Goal: Task Accomplishment & Management: Manage account settings

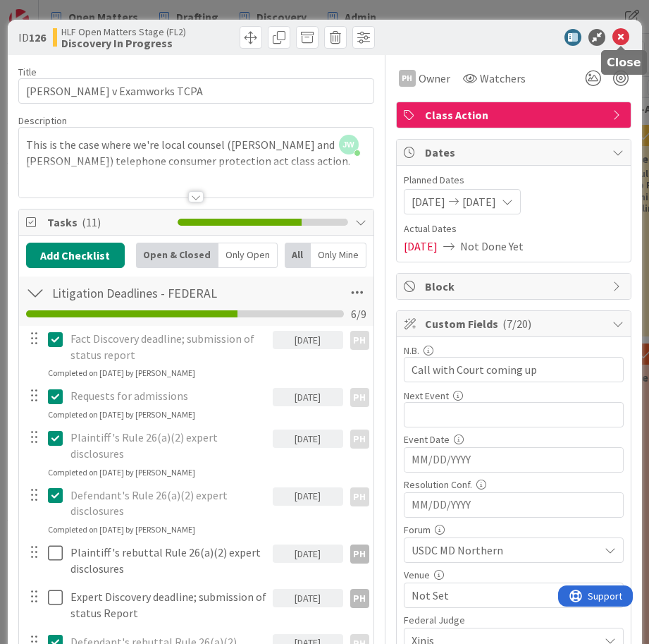
click at [621, 37] on icon at bounding box center [621, 37] width 17 height 17
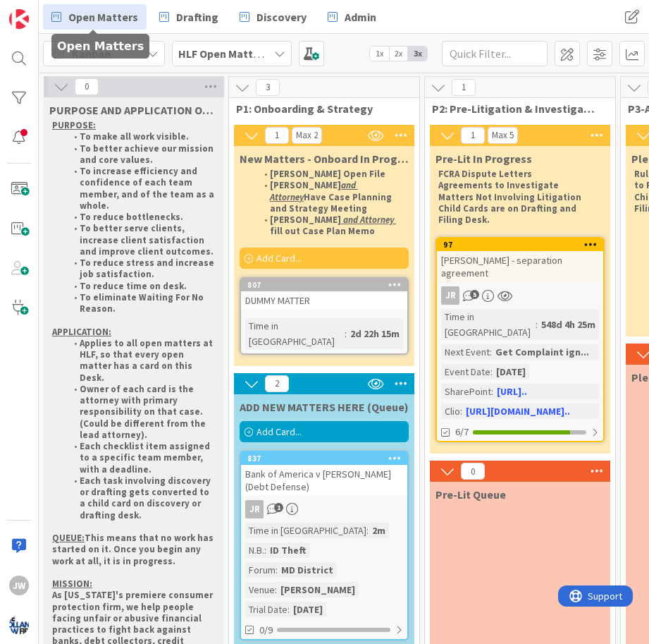
click at [101, 21] on span "Open Matters" at bounding box center [103, 16] width 70 height 17
click at [247, 51] on b "HLF Open Matters Stage (FL2)" at bounding box center [254, 54] width 152 height 14
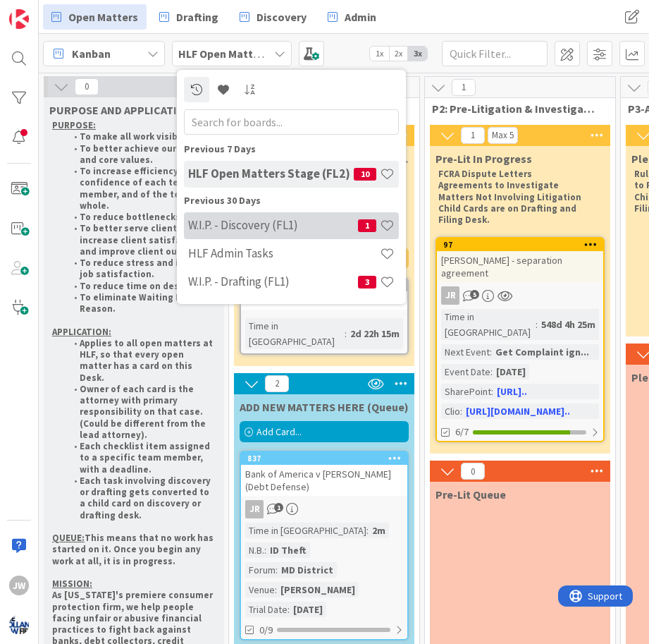
click at [252, 220] on h4 "W.I.P. - Discovery (FL1)" at bounding box center [273, 225] width 170 height 14
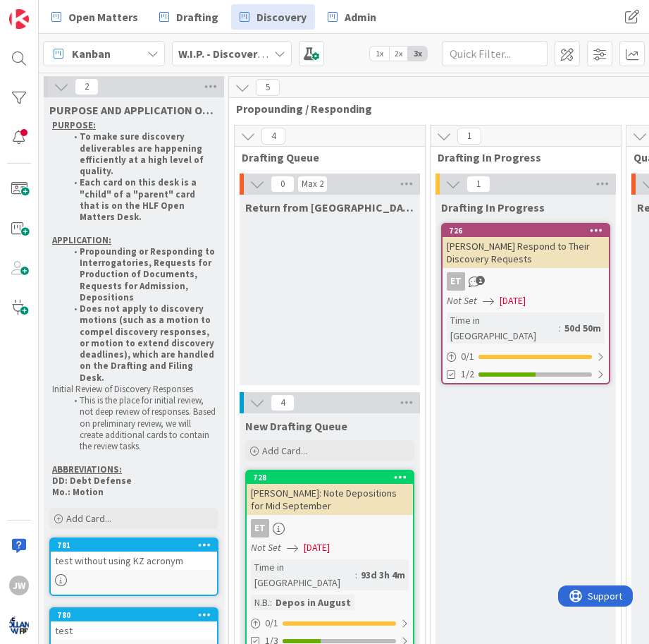
click at [130, 49] on div "Kanban" at bounding box center [104, 53] width 122 height 25
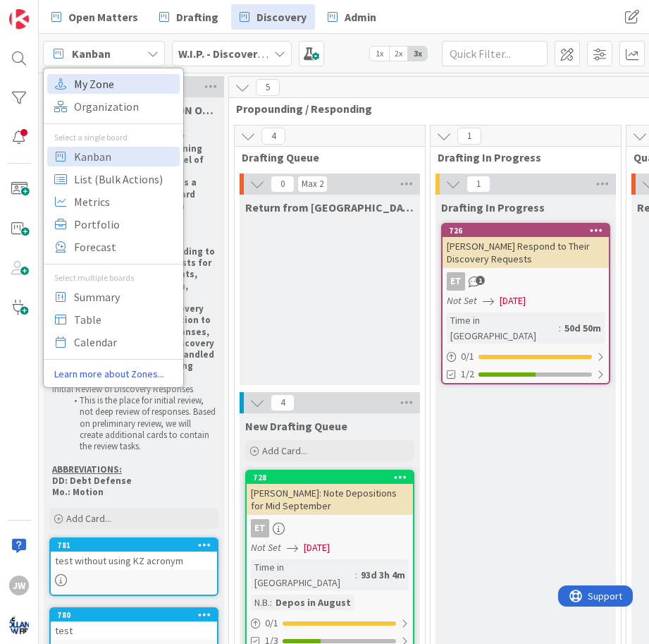
click at [133, 85] on span "My Zone" at bounding box center [125, 83] width 102 height 21
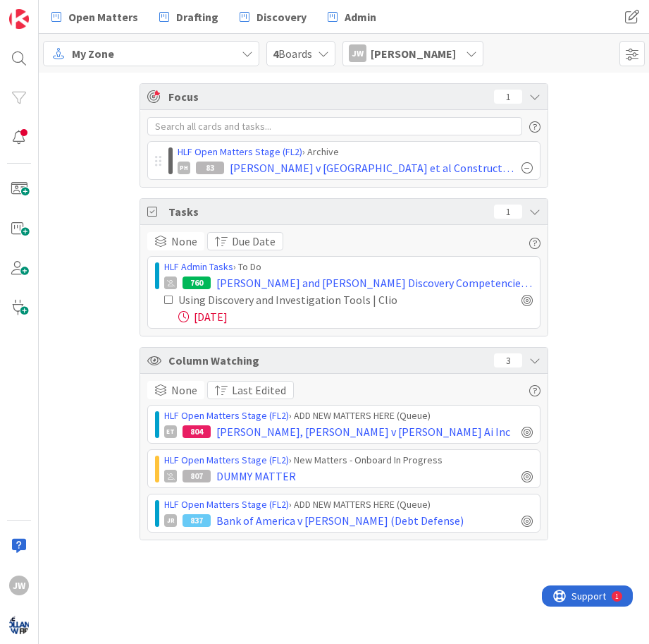
click at [114, 135] on div "Focus 1 HLF Open Matters Stage (FL2) › Archive PH 83 [PERSON_NAME] v Pennrose e…" at bounding box center [344, 312] width 610 height 478
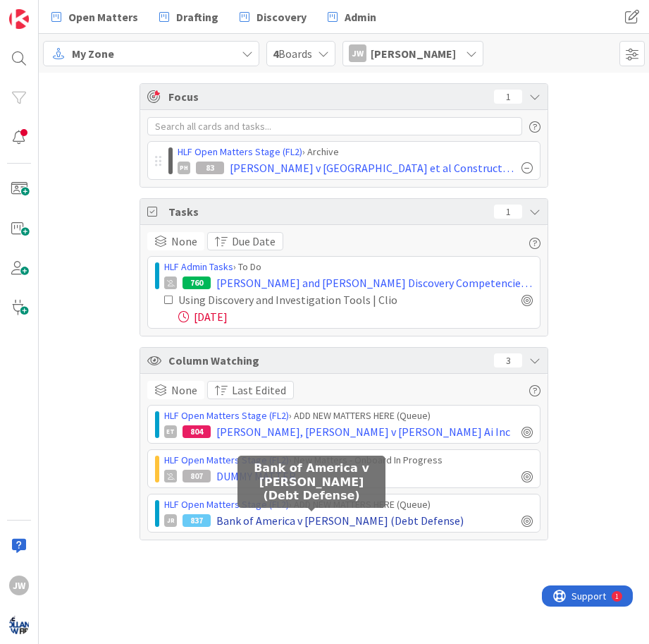
click at [232, 522] on span "Bank of America v [PERSON_NAME] (Debt Defense)" at bounding box center [339, 520] width 247 height 17
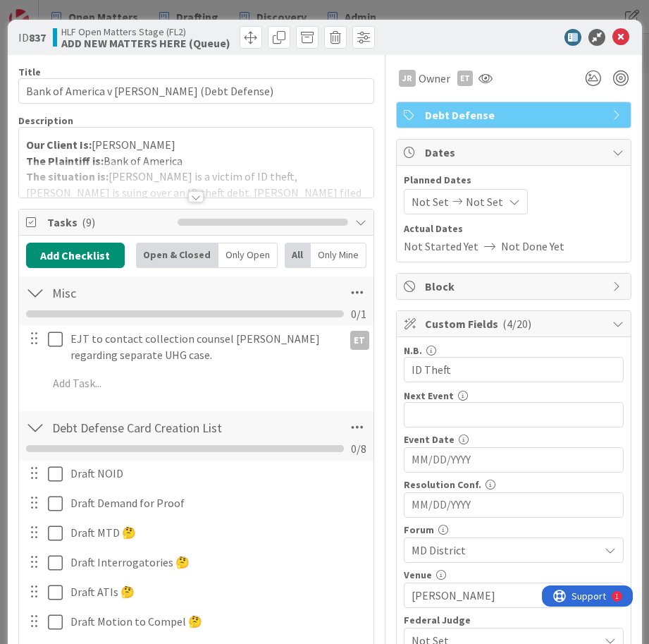
click at [190, 192] on div at bounding box center [196, 196] width 16 height 11
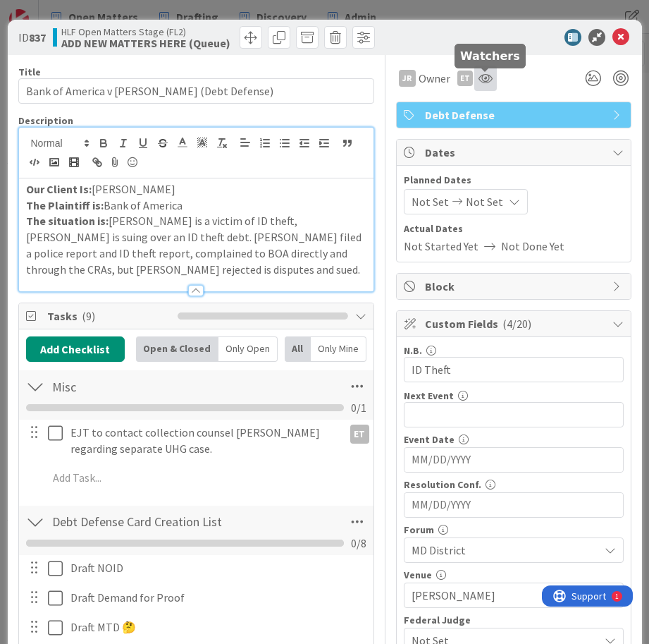
click at [481, 74] on icon at bounding box center [486, 78] width 14 height 11
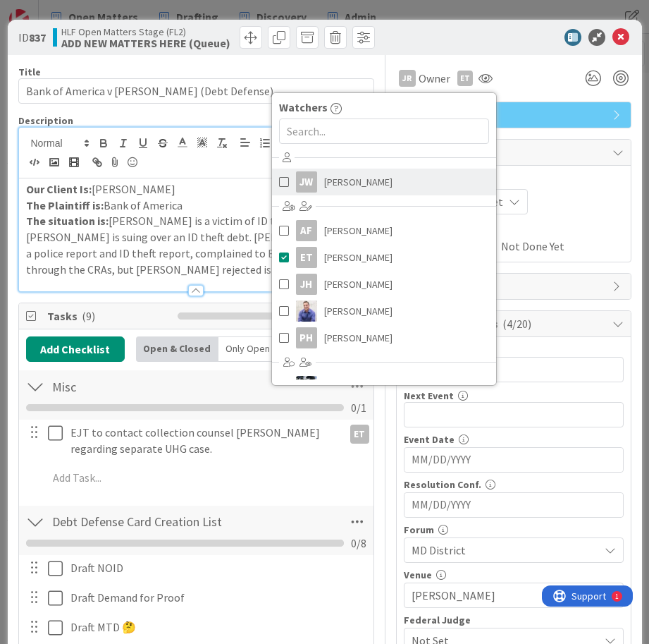
click at [395, 174] on link "JW Jamie White" at bounding box center [384, 181] width 224 height 27
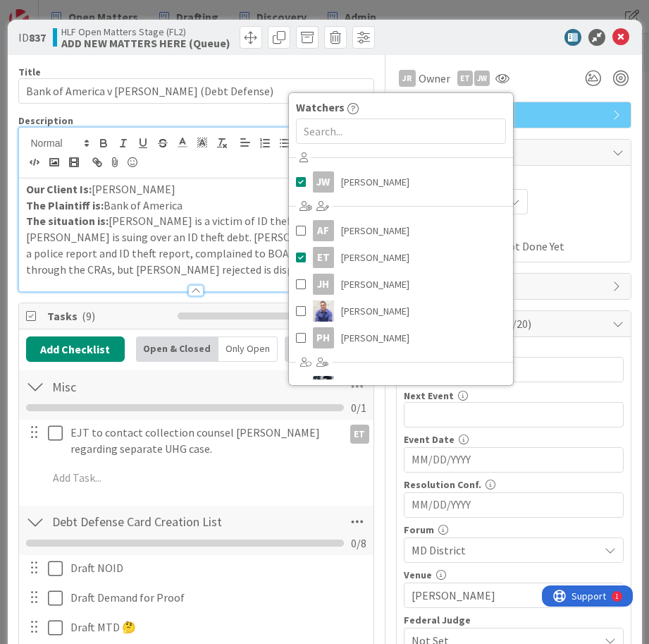
click at [564, 74] on div "JR Owner ET JW Watchers JW Jamie White AF Ann Franklin ET Emanwel Turnbull JH J…" at bounding box center [513, 78] width 235 height 25
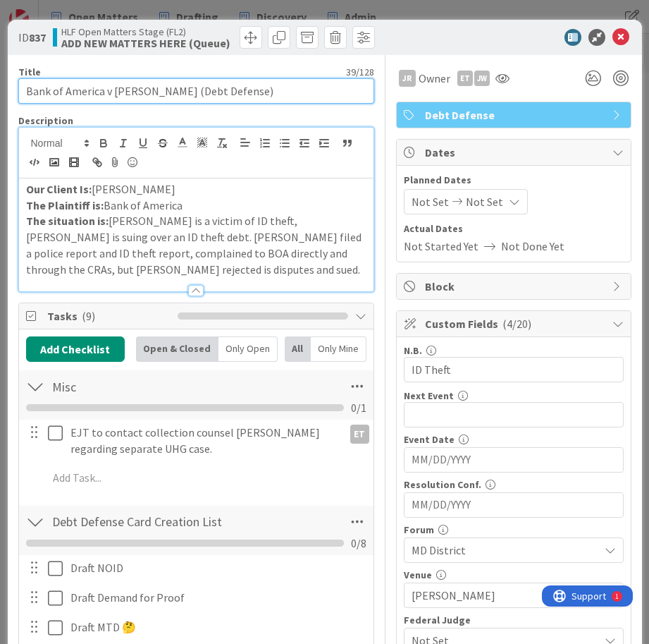
click at [186, 86] on input "Bank of America v [PERSON_NAME] (Debt Defense)" at bounding box center [196, 90] width 356 height 25
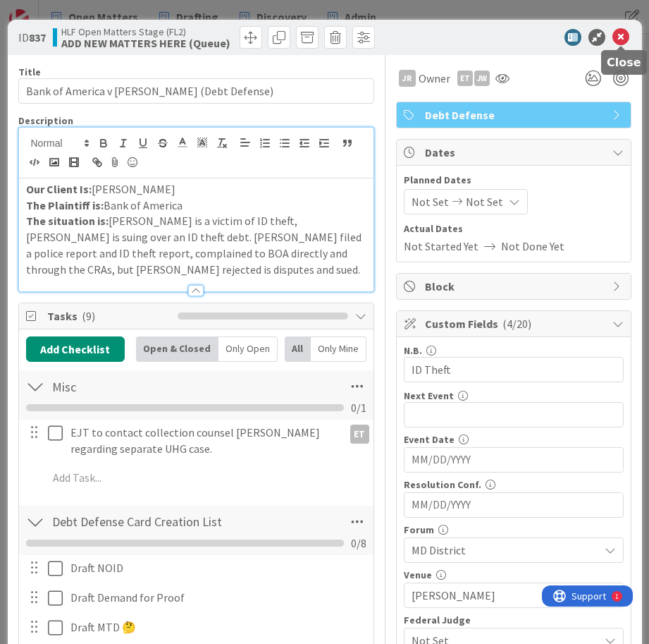
click at [619, 32] on icon at bounding box center [621, 37] width 17 height 17
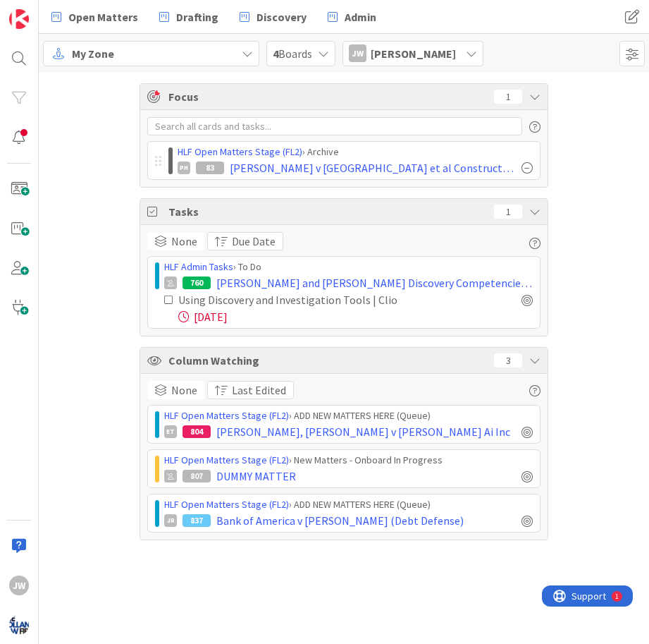
click at [253, 49] on icon at bounding box center [247, 53] width 11 height 11
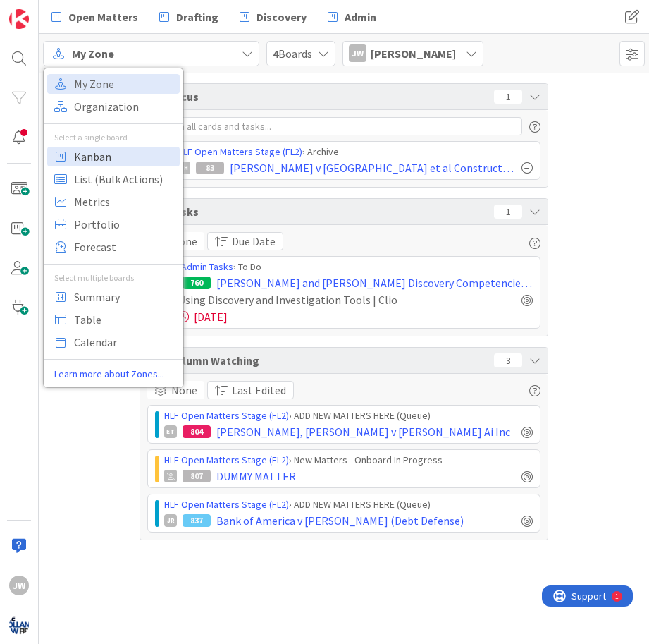
click at [114, 146] on span "Kanban" at bounding box center [125, 156] width 102 height 21
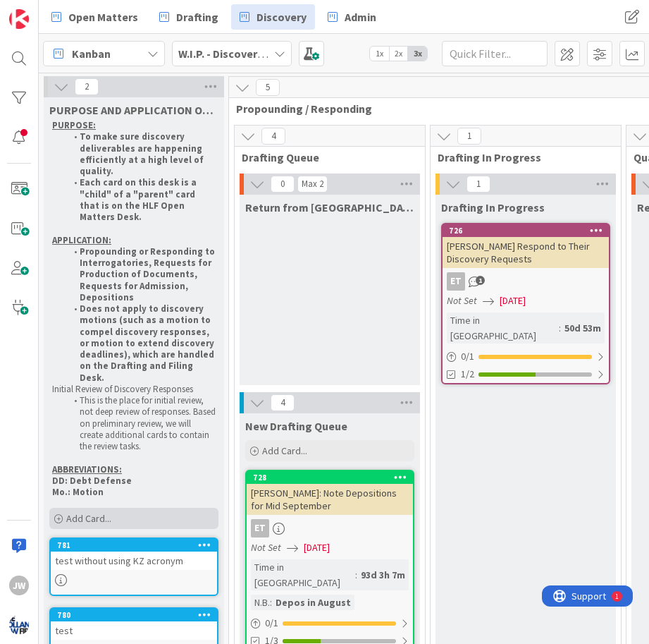
click at [104, 512] on span "Add Card..." at bounding box center [88, 518] width 45 height 13
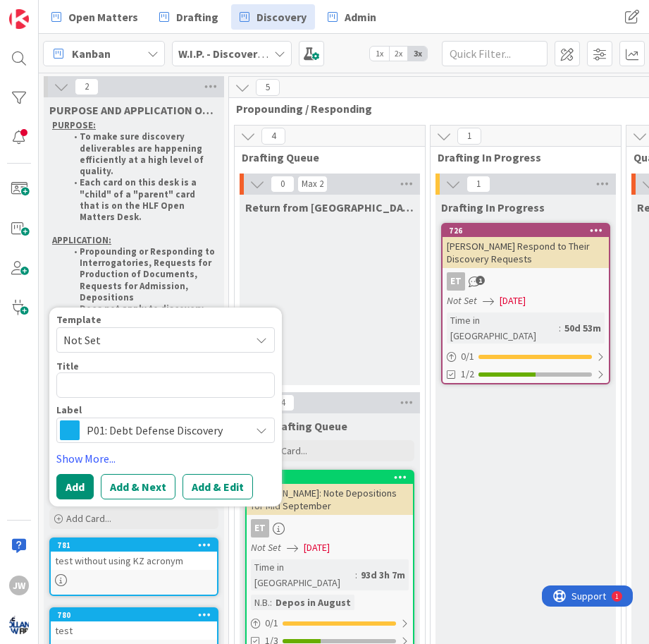
click at [107, 372] on textarea at bounding box center [165, 384] width 219 height 25
type textarea "x"
type textarea "Bank of America v [PERSON_NAME] (Debt Defense)"
type textarea "x"
type textarea "Bank of America v [PERSON_NAME] (Debt Defense)"
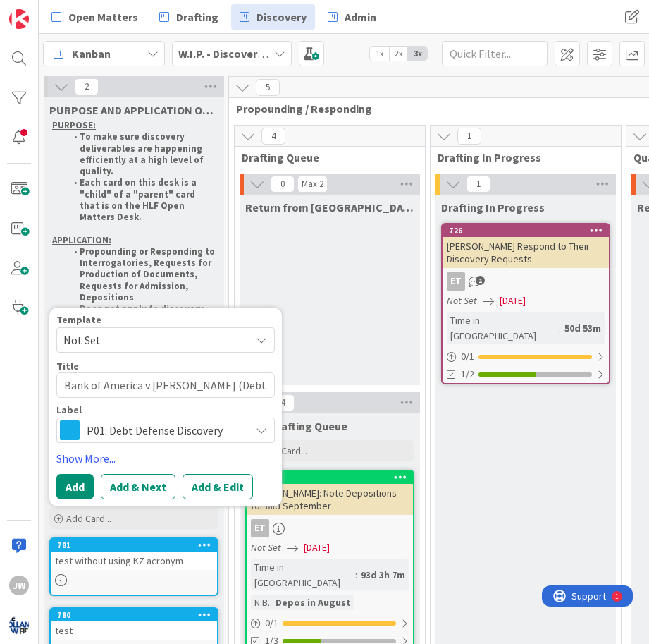
type textarea "x"
type textarea "Bank of America v Cooley (Debt Defense) O"
type textarea "x"
type textarea "Bank of America v Cooley (Debt Defense) On"
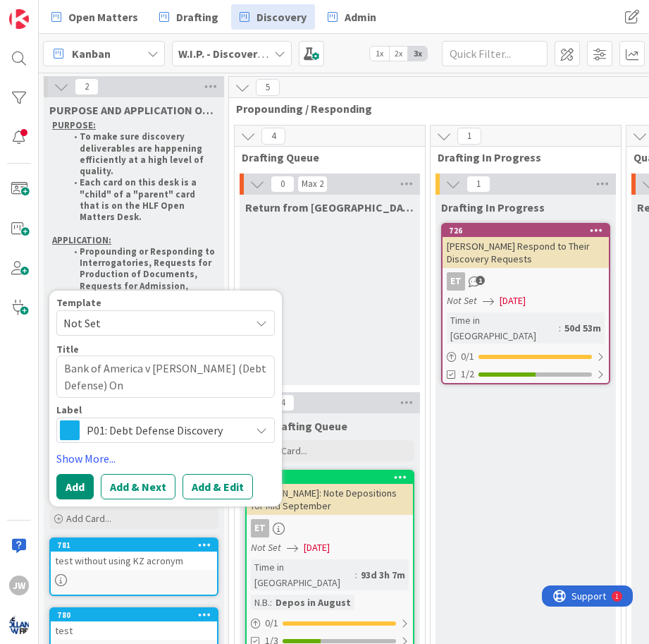
type textarea "x"
type textarea "Bank of America v Cooley (Debt Defense) Onb"
type textarea "x"
type textarea "Bank of America v Cooley (Debt Defense) Onbo"
type textarea "x"
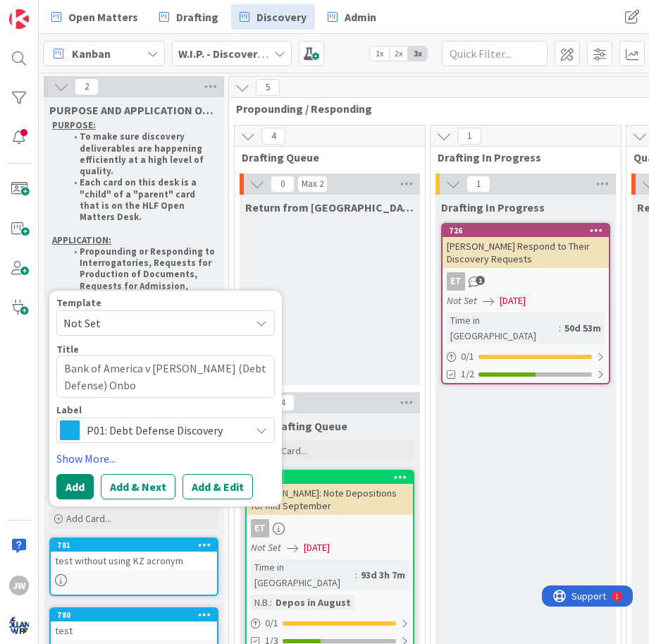
type textarea "Bank of America v Cooley (Debt Defense) Onboa"
type textarea "x"
type textarea "Bank of America v Cooley (Debt Defense) Onboar"
type textarea "x"
type textarea "Bank of America v Cooley (Debt Defense) Onboard"
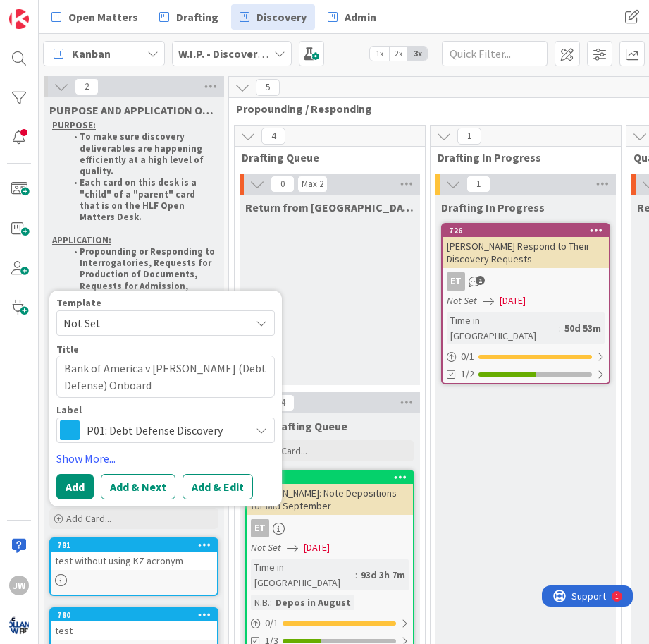
type textarea "x"
type textarea "Bank of America v Cooley (Debt Defense) Onboardi"
type textarea "x"
type textarea "Bank of America v Cooley (Debt Defense) Onboardin"
type textarea "x"
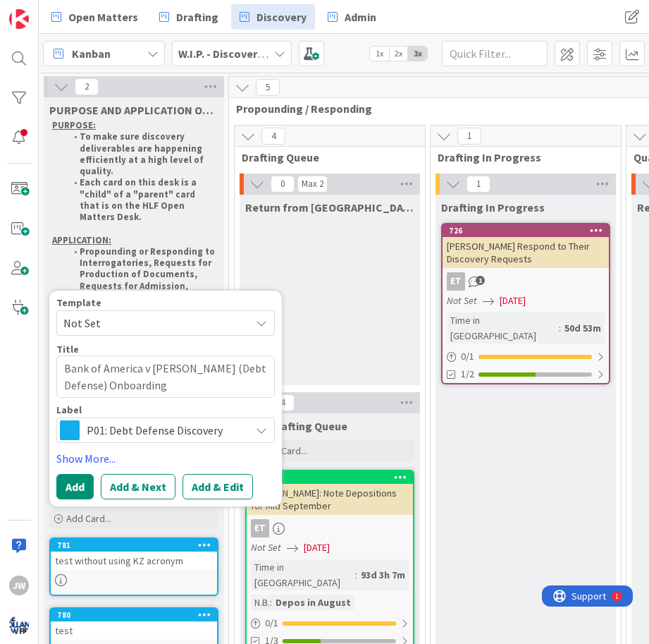
type textarea "Bank of America v Cooley (Debt Defense) Onboarding"
click at [260, 417] on div "P01: Debt Defense Discovery" at bounding box center [165, 429] width 219 height 25
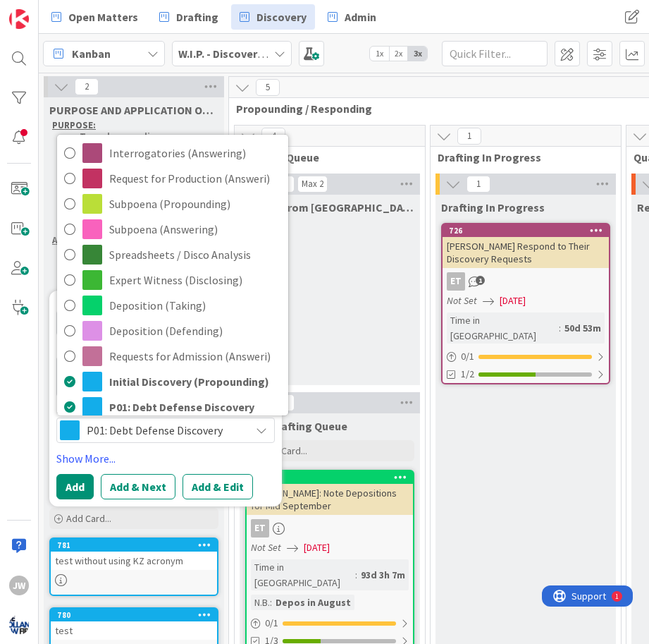
click at [260, 417] on div "P01: Debt Defense Discovery" at bounding box center [165, 429] width 219 height 25
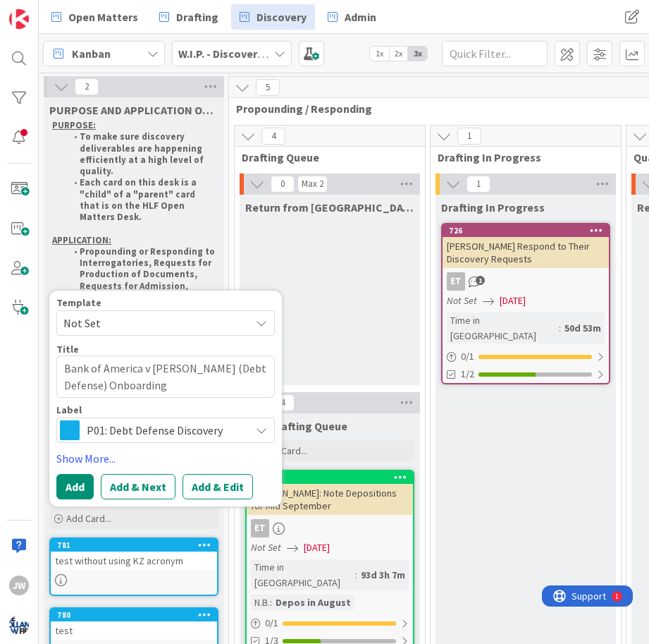
click at [260, 310] on span "Not Set" at bounding box center [165, 322] width 219 height 25
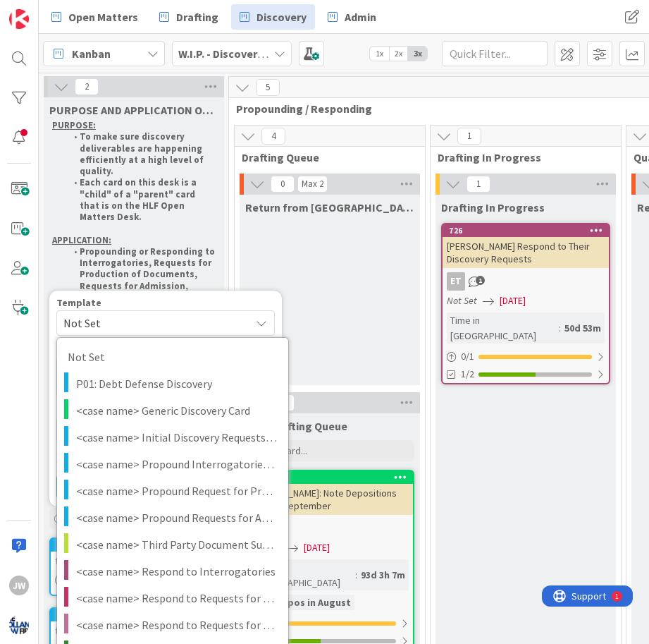
click at [300, 259] on div "Return from [GEOGRAPHIC_DATA] / Back to Drafter" at bounding box center [330, 290] width 180 height 190
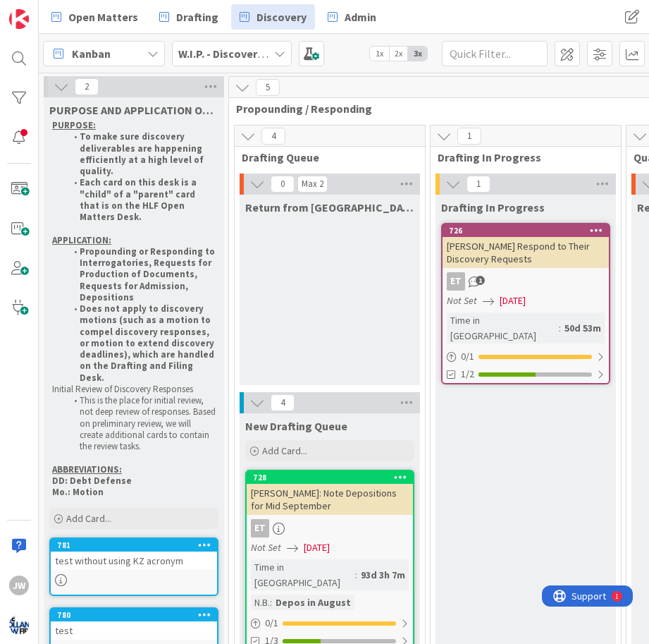
click at [276, 45] on div "W.I.P. - Discovery (FL1)" at bounding box center [232, 53] width 120 height 25
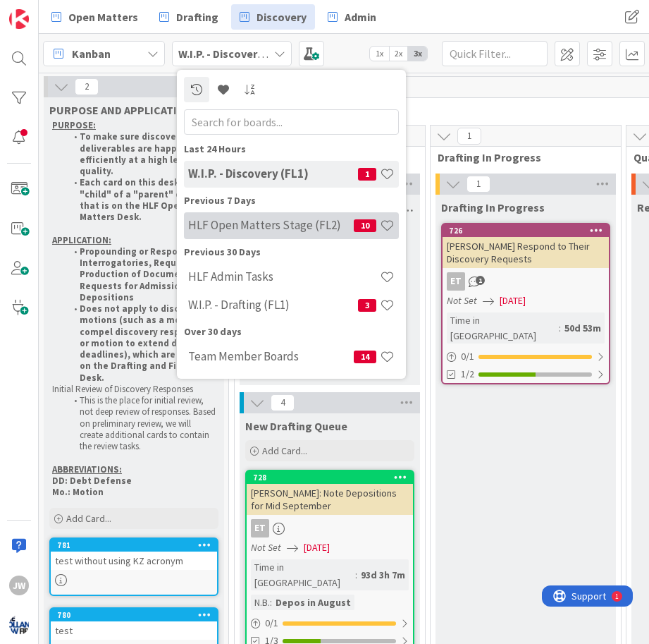
click at [249, 228] on h4 "HLF Open Matters Stage (FL2)" at bounding box center [271, 225] width 166 height 14
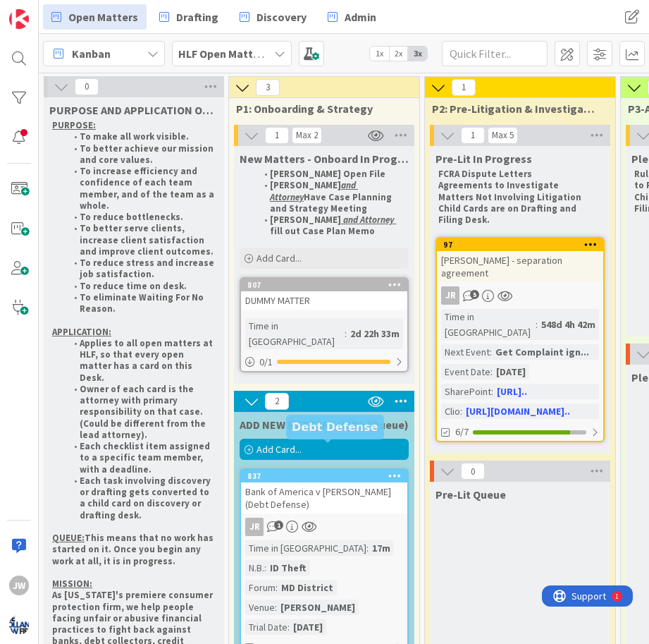
click at [285, 471] on div "837" at bounding box center [327, 476] width 160 height 10
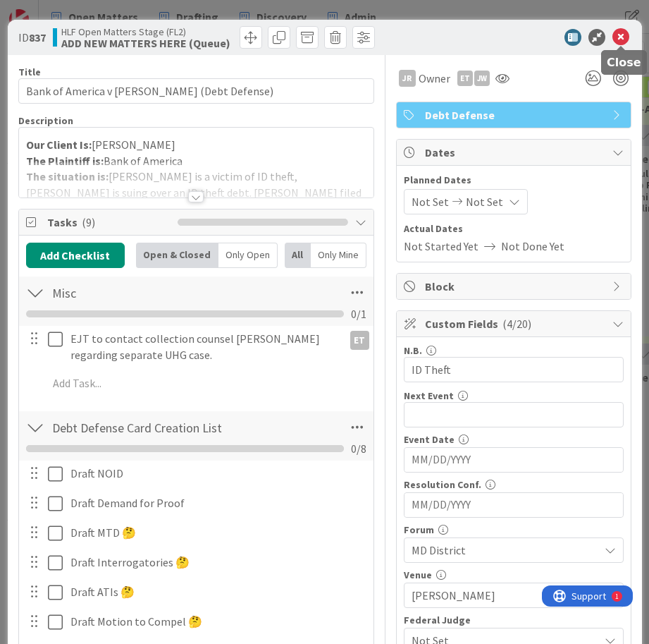
click at [625, 30] on icon at bounding box center [621, 37] width 17 height 17
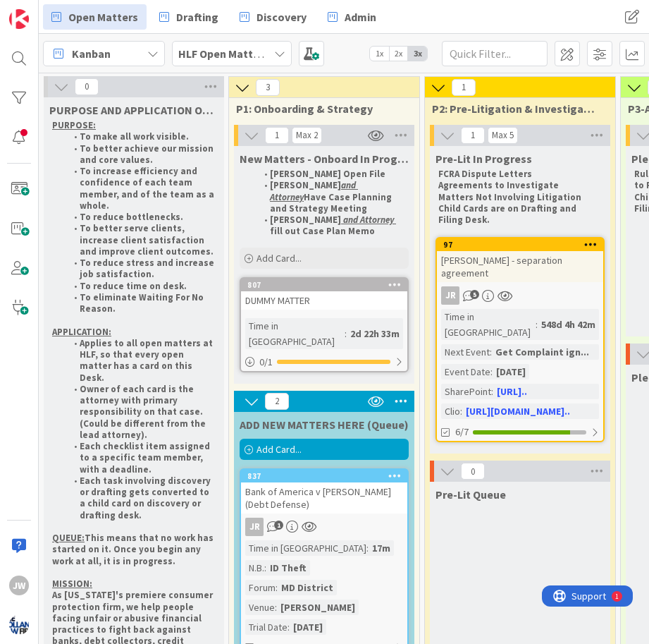
click at [247, 54] on b "HLF Open Matters Stage (FL2)" at bounding box center [254, 54] width 152 height 14
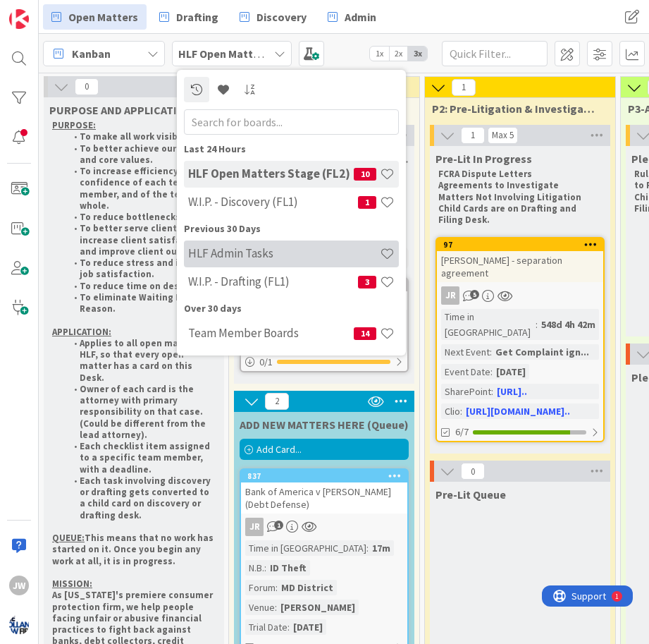
click at [243, 262] on div "HLF Admin Tasks" at bounding box center [291, 253] width 215 height 27
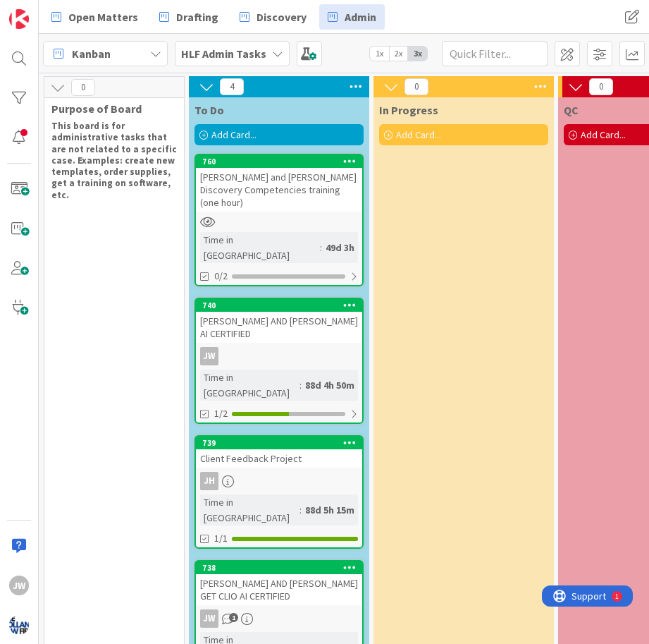
click at [233, 51] on b "HLF Admin Tasks" at bounding box center [223, 54] width 85 height 14
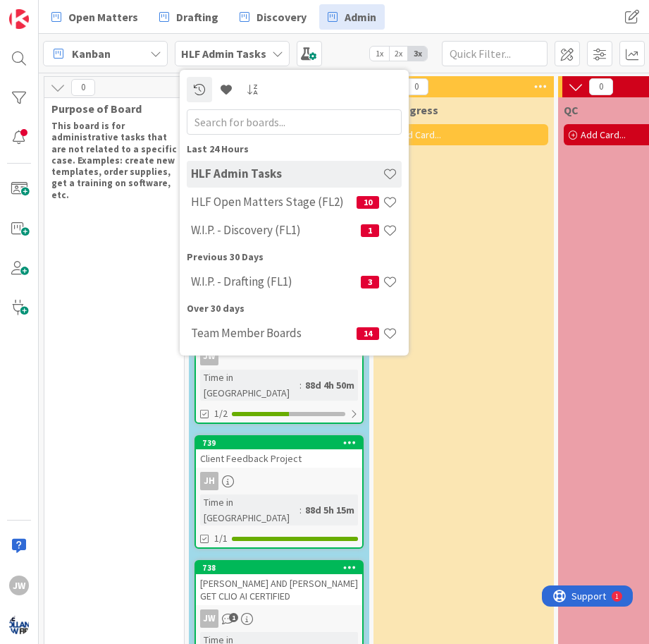
click at [265, 61] on div "HLF Admin Tasks" at bounding box center [232, 53] width 115 height 25
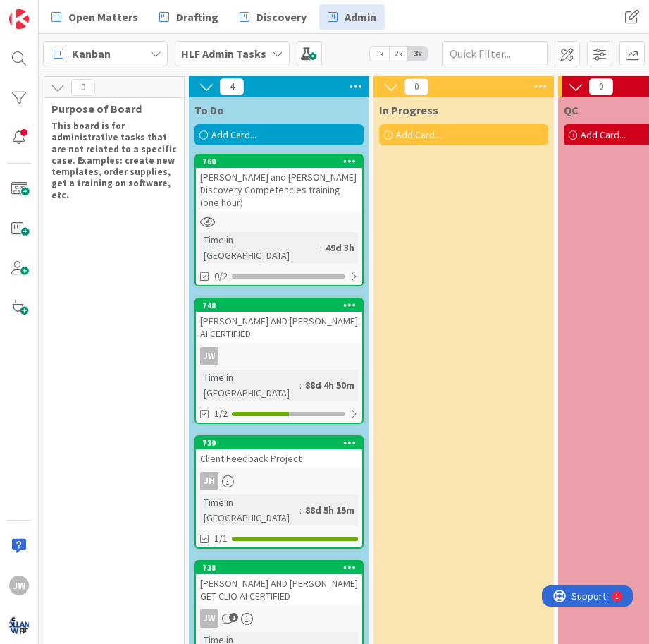
click at [265, 61] on div "HLF Admin Tasks" at bounding box center [232, 53] width 115 height 25
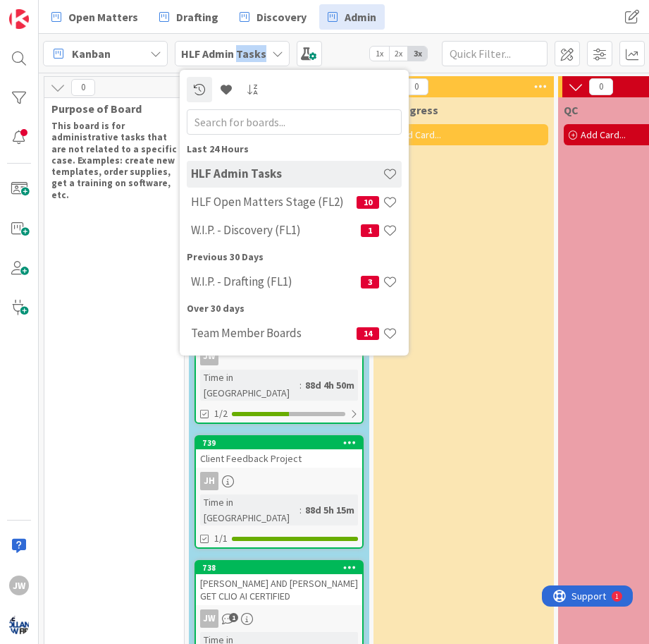
click at [265, 61] on div "HLF Admin Tasks" at bounding box center [232, 53] width 115 height 25
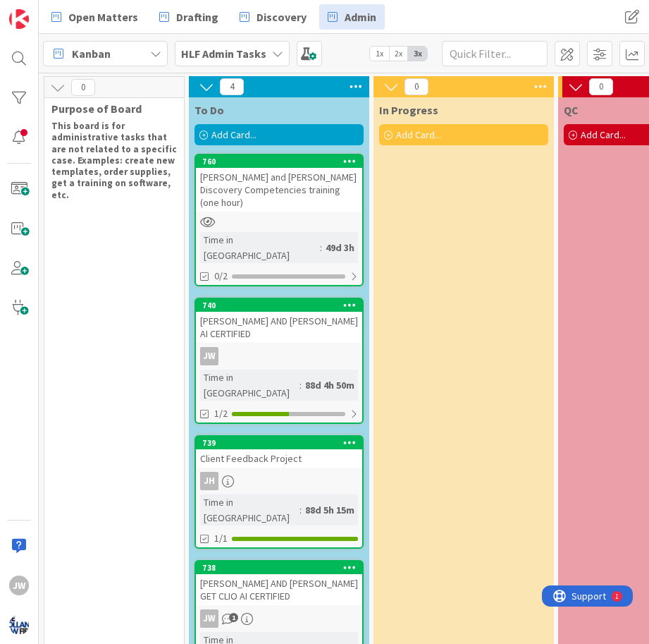
click at [265, 61] on div "HLF Admin Tasks" at bounding box center [232, 53] width 115 height 25
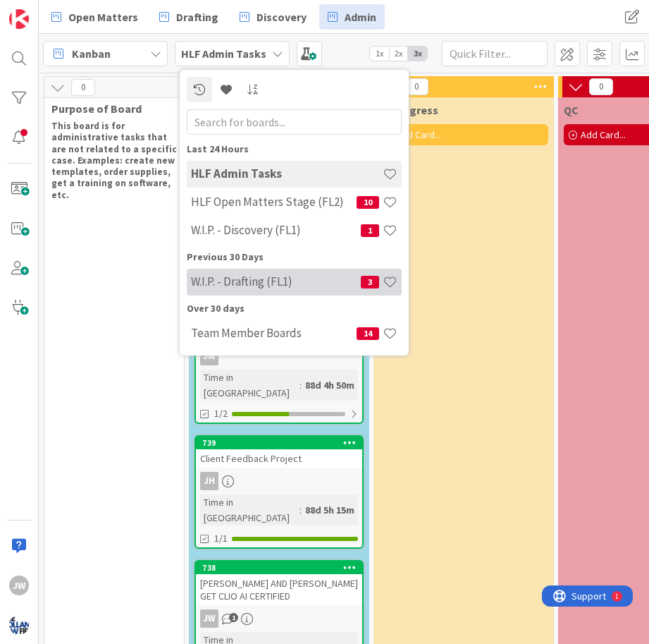
click at [271, 276] on h4 "W.I.P. - Drafting (FL1)" at bounding box center [276, 281] width 170 height 14
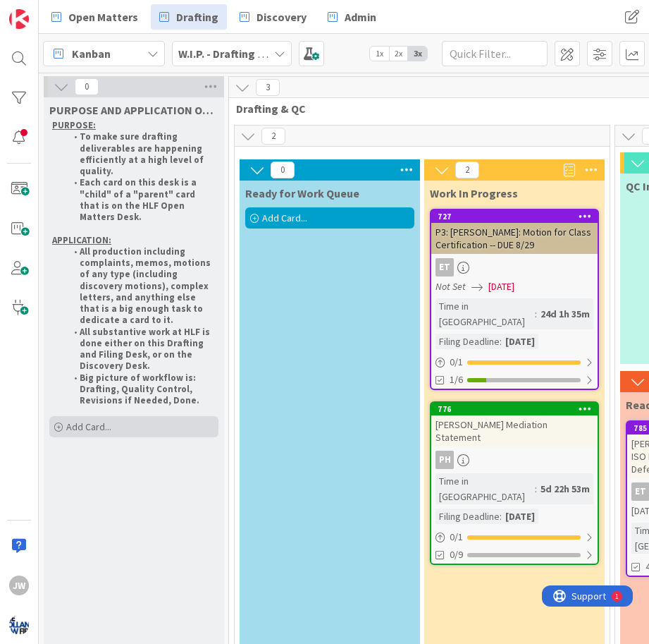
click at [125, 416] on div "Add Card..." at bounding box center [133, 426] width 169 height 21
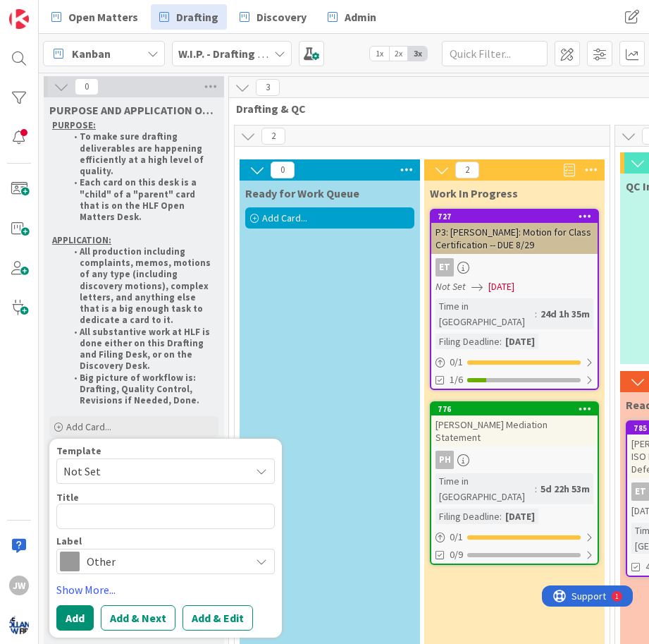
click at [123, 462] on span "Not Set" at bounding box center [151, 471] width 176 height 18
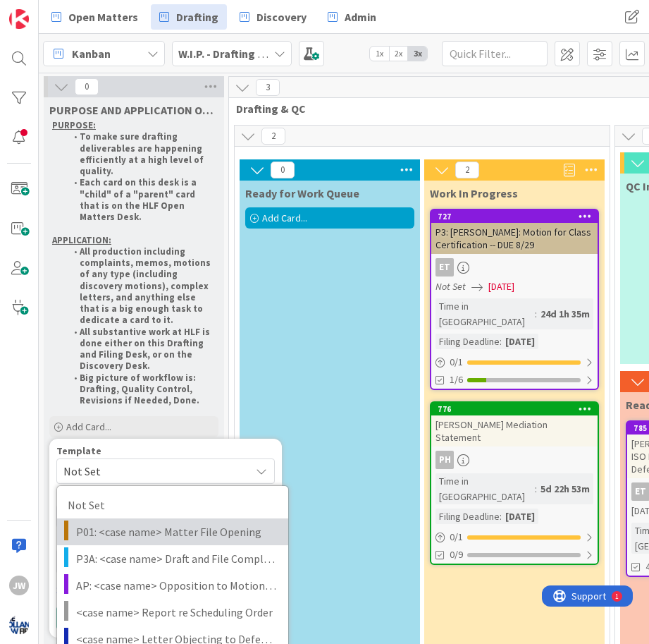
click at [148, 518] on link "P01: <case name> Matter File Opening" at bounding box center [172, 531] width 231 height 27
type textarea "x"
type textarea "P01: <case name> Matter File Opening"
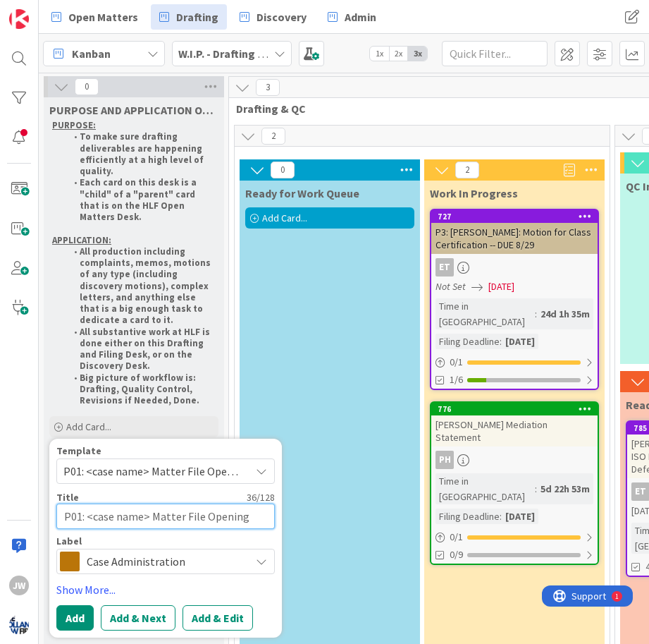
click at [111, 503] on textarea "P01: <case name> Matter File Opening" at bounding box center [165, 515] width 219 height 25
click at [201, 503] on textarea "P01: <case name> Matter File Opening" at bounding box center [165, 515] width 219 height 25
drag, startPoint x: 206, startPoint y: 496, endPoint x: 87, endPoint y: 499, distance: 118.5
click at [87, 503] on textarea "P01: <case name> Matter File Opening" at bounding box center [165, 515] width 219 height 25
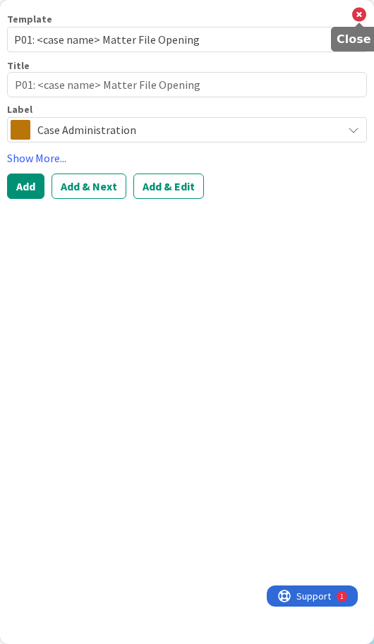
click at [356, 9] on icon at bounding box center [359, 15] width 14 height 16
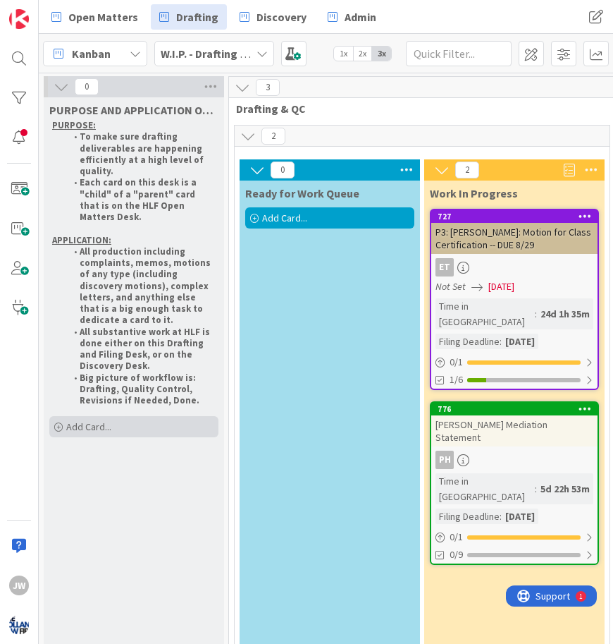
click at [102, 420] on span "Add Card..." at bounding box center [88, 426] width 45 height 13
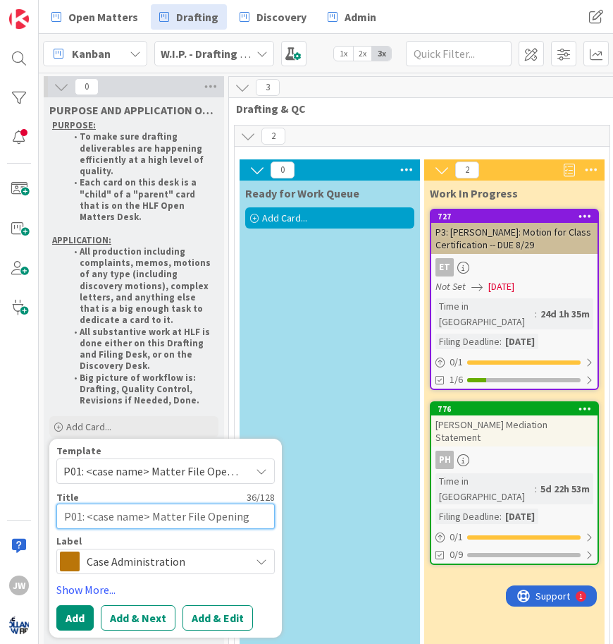
paste textarea "Bank of America v [PERSON_NAME] (Debt Defense)"
type textarea "x"
type textarea "P01: Bank of America v Cooley (Debt Defense)"
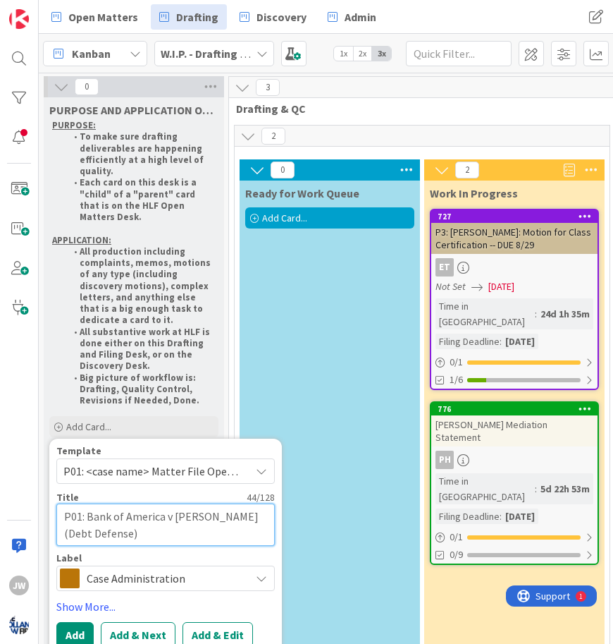
type textarea "x"
type textarea "P01: Bank of America v Cooley (Debt Defense)"
type textarea "x"
type textarea "P01: Bank of America v Cooley (Debt Defense) O"
type textarea "x"
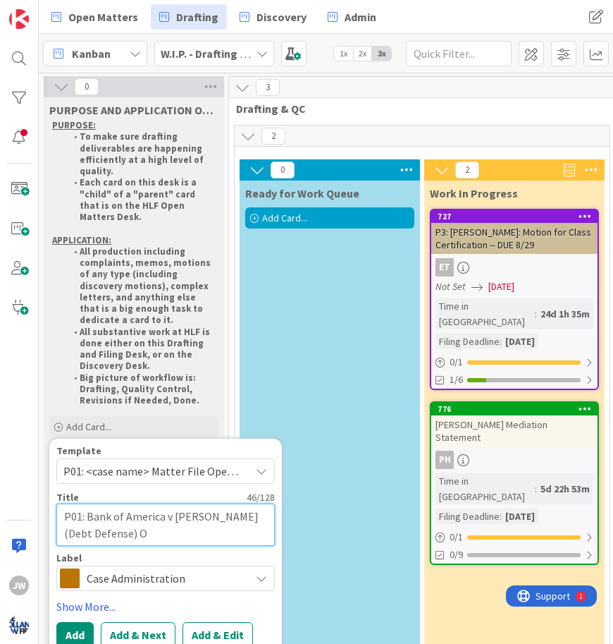
type textarea "P01: Bank of America v Cooley (Debt Defense) On"
type textarea "x"
type textarea "P01: Bank of America v Cooley (Debt Defense) Onb"
type textarea "x"
type textarea "P01: Bank of America v Cooley (Debt Defense) Onbo"
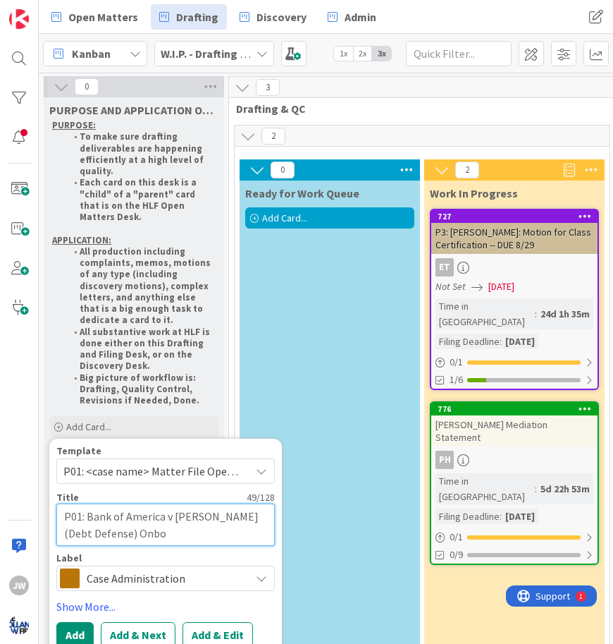
type textarea "x"
type textarea "P01: Bank of America v Cooley (Debt Defense) Onboa"
type textarea "x"
type textarea "P01: Bank of America v Cooley (Debt Defense) Onboar"
type textarea "x"
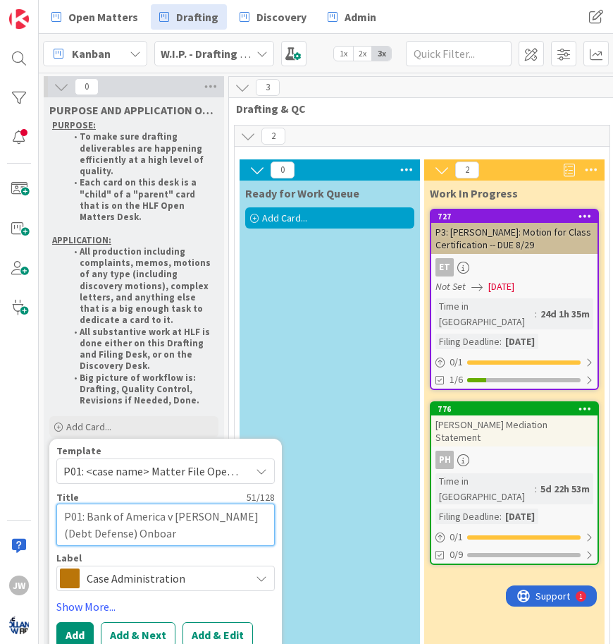
type textarea "P01: Bank of America v Cooley (Debt Defense) Onboard"
type textarea "x"
type textarea "P01: Bank of America v Cooley (Debt Defense) Onboardi"
type textarea "x"
type textarea "P01: Bank of America v Cooley (Debt Defense) Onboardin"
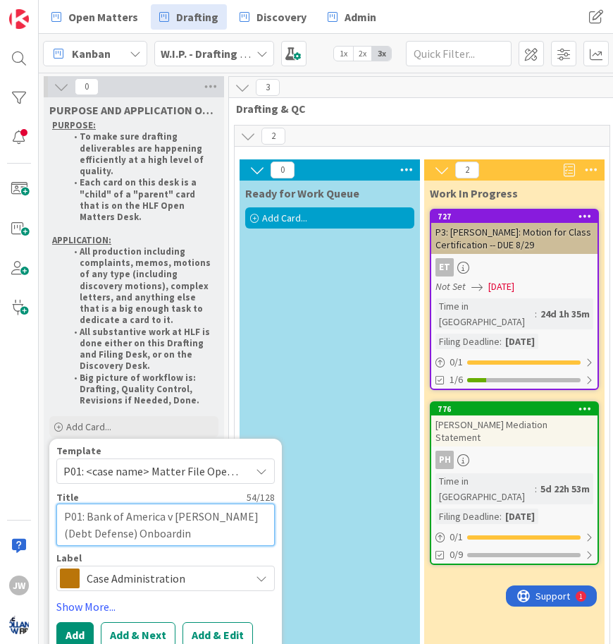
type textarea "x"
type textarea "P01: Bank of America v Cooley (Debt Defense) Onboarding"
click at [133, 462] on span "P01: <case name> Matter File Opening" at bounding box center [151, 471] width 176 height 18
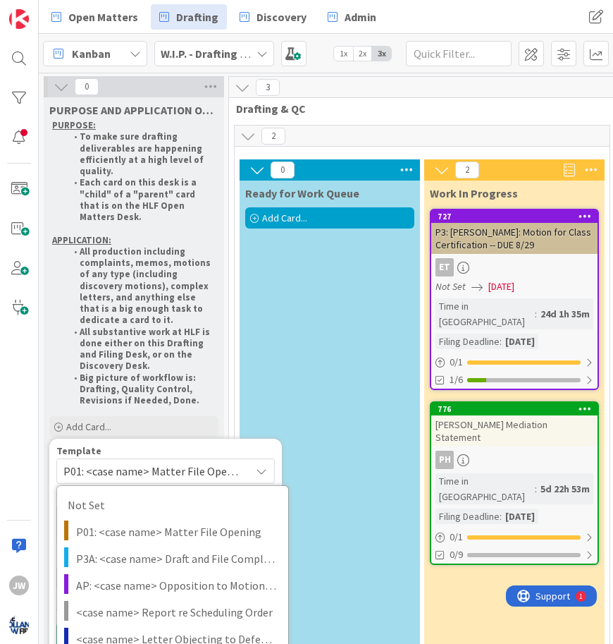
click at [148, 462] on span "P01: <case name> Matter File Opening" at bounding box center [151, 471] width 176 height 18
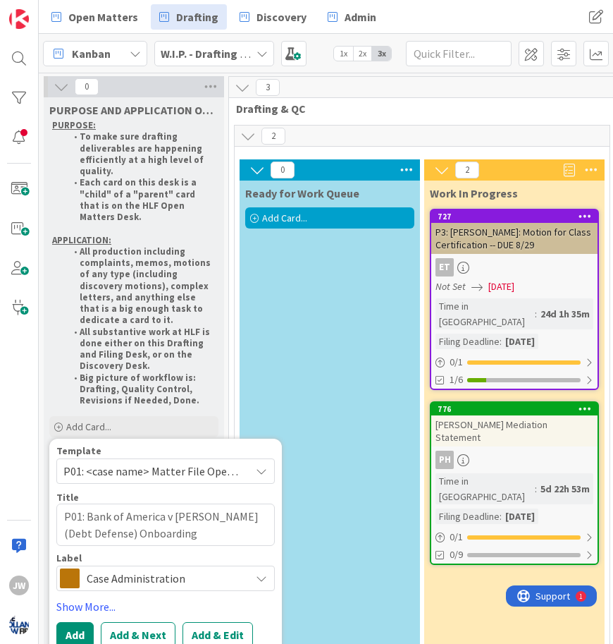
click at [173, 462] on span "P01: <case name> Matter File Opening" at bounding box center [151, 471] width 176 height 18
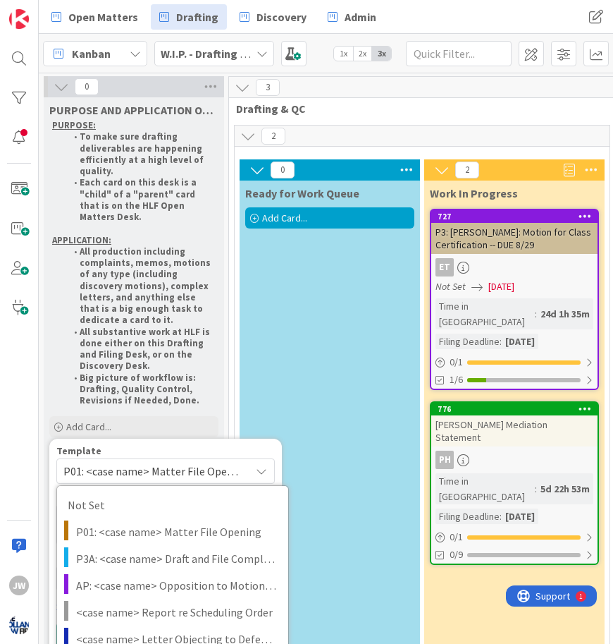
click at [114, 462] on span "P01: <case name> Matter File Opening" at bounding box center [151, 471] width 176 height 18
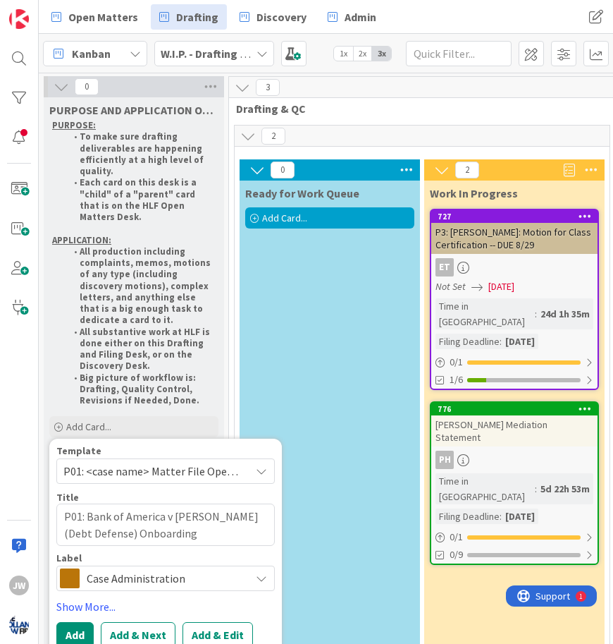
click at [147, 462] on span "P01: <case name> Matter File Opening" at bounding box center [151, 471] width 176 height 18
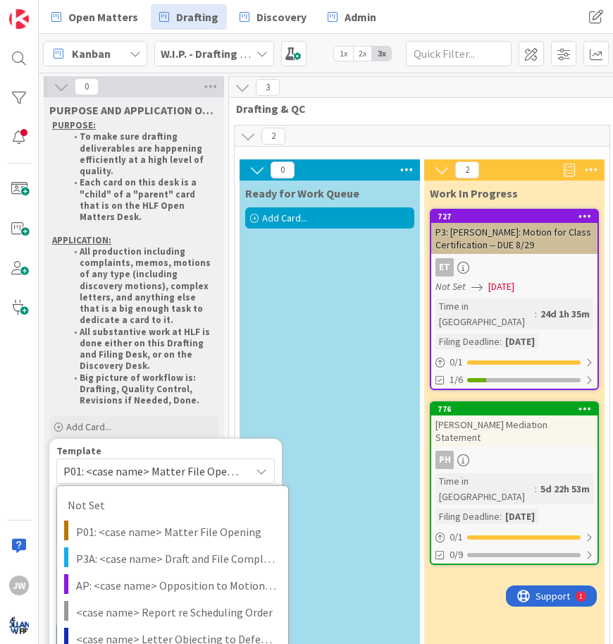
click at [149, 462] on span "P01: <case name> Matter File Opening" at bounding box center [151, 471] width 176 height 18
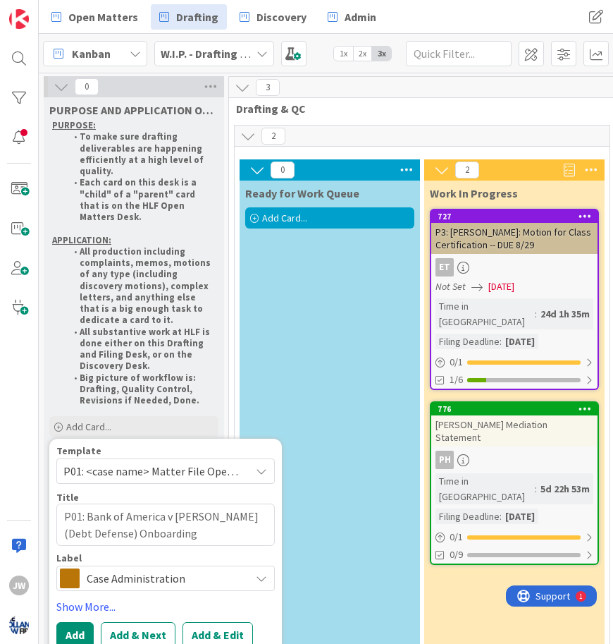
click at [154, 568] on span "Case Administration" at bounding box center [165, 578] width 156 height 20
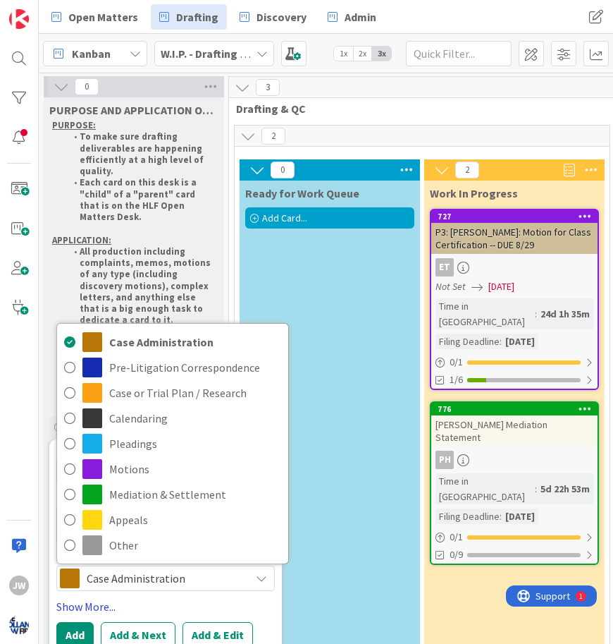
click at [207, 598] on link "Show More..." at bounding box center [165, 606] width 219 height 17
type textarea "x"
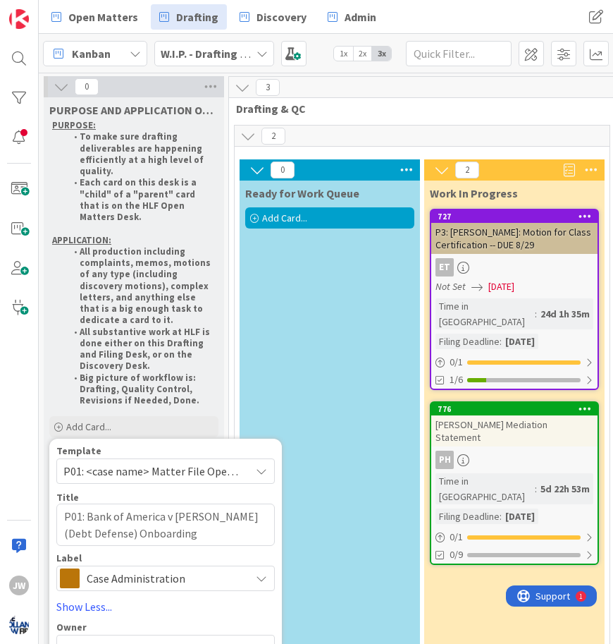
scroll to position [159, 0]
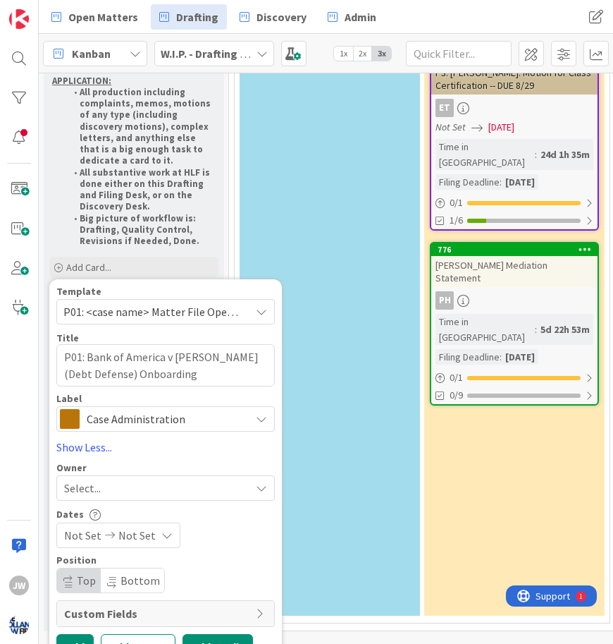
click at [212, 634] on button "Add & Edit" at bounding box center [218, 646] width 70 height 25
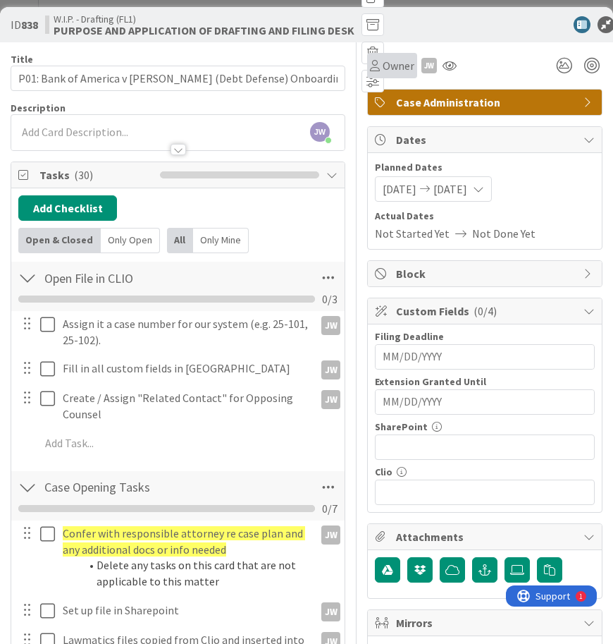
click at [393, 71] on span "Owner" at bounding box center [399, 65] width 32 height 17
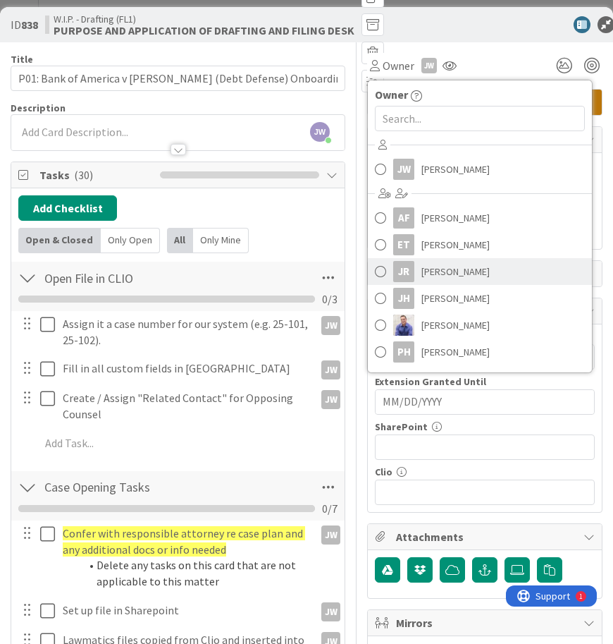
click at [441, 274] on span "[PERSON_NAME]" at bounding box center [456, 271] width 68 height 21
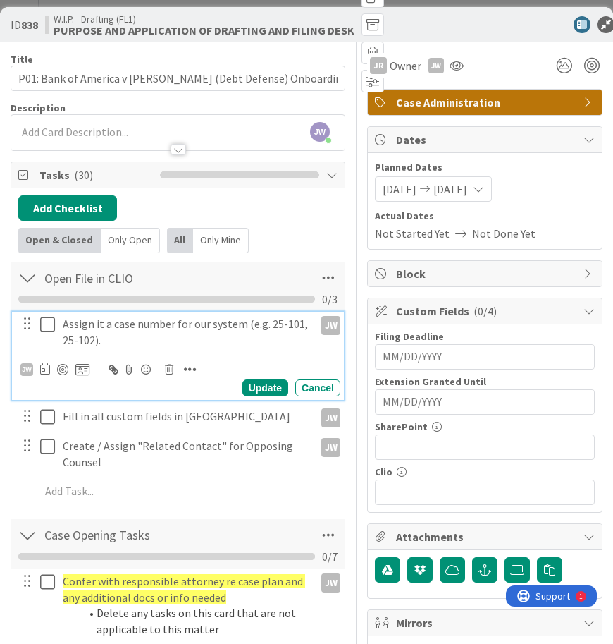
click at [48, 324] on icon at bounding box center [47, 324] width 15 height 17
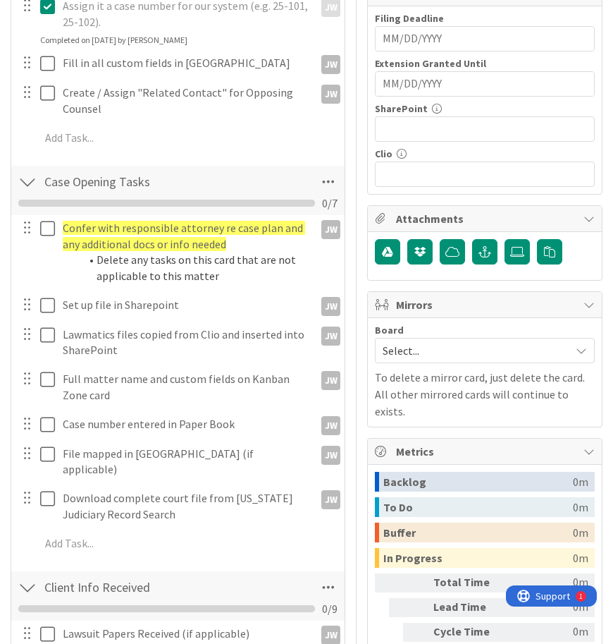
scroll to position [338, 0]
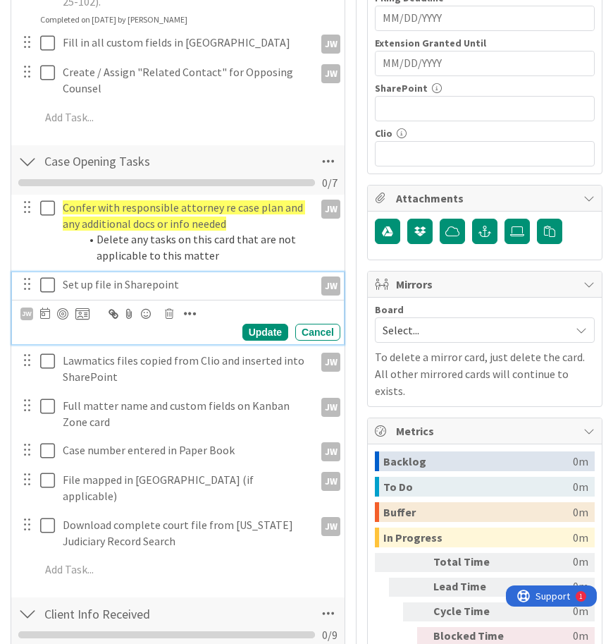
click at [51, 288] on icon at bounding box center [47, 284] width 15 height 17
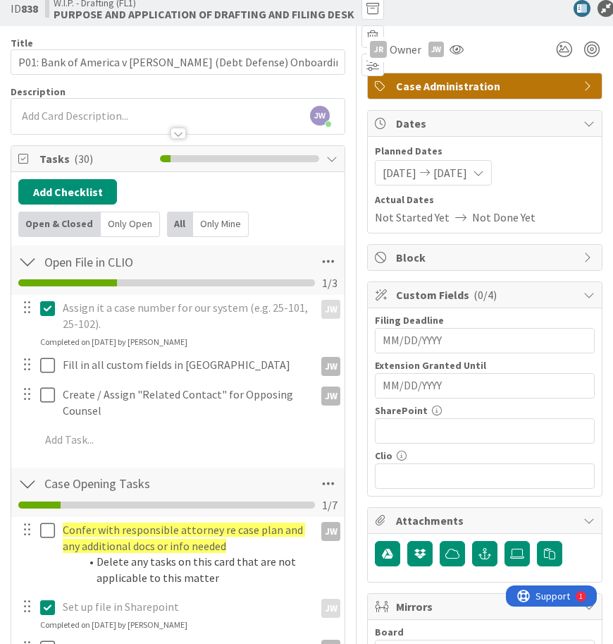
scroll to position [0, 0]
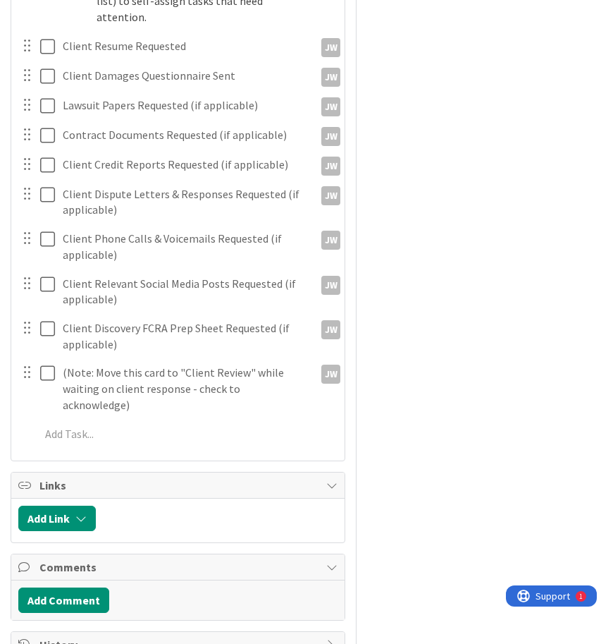
scroll to position [1480, 0]
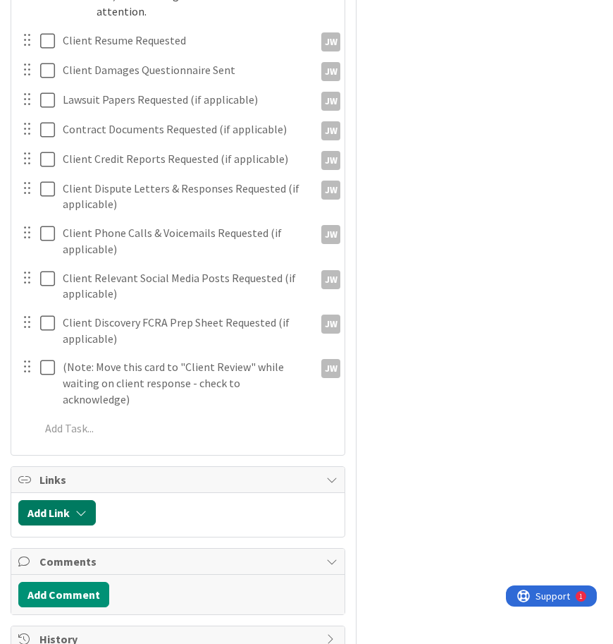
click at [67, 500] on button "Add Link" at bounding box center [57, 512] width 78 height 25
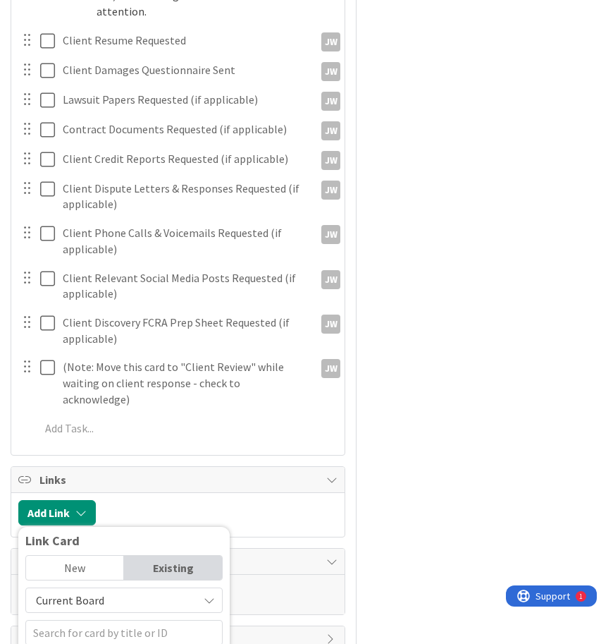
click at [116, 590] on span "Current Board" at bounding box center [112, 600] width 158 height 20
click at [106, 620] on input "text" at bounding box center [123, 632] width 197 height 25
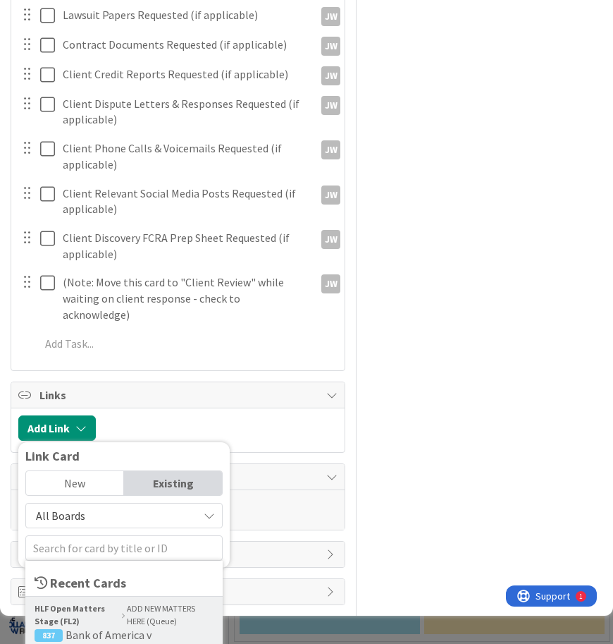
click at [108, 627] on span "Bank of America v [PERSON_NAME] (Debt Defense)" at bounding box center [114, 641] width 159 height 28
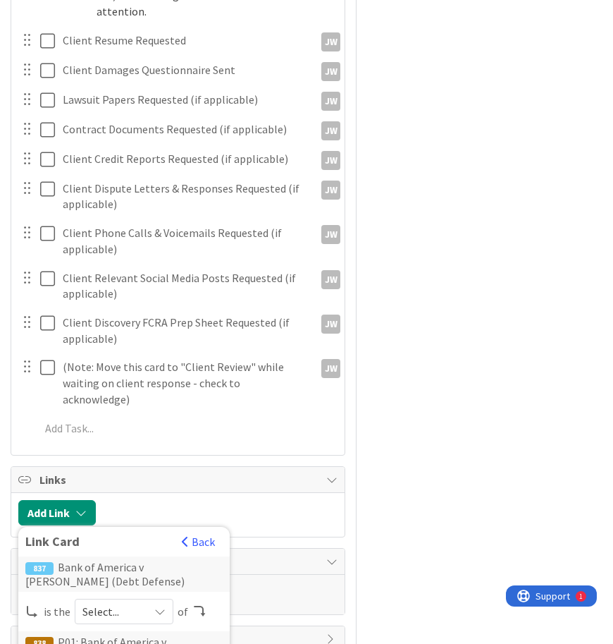
click at [87, 601] on span "Select..." at bounding box center [111, 611] width 59 height 20
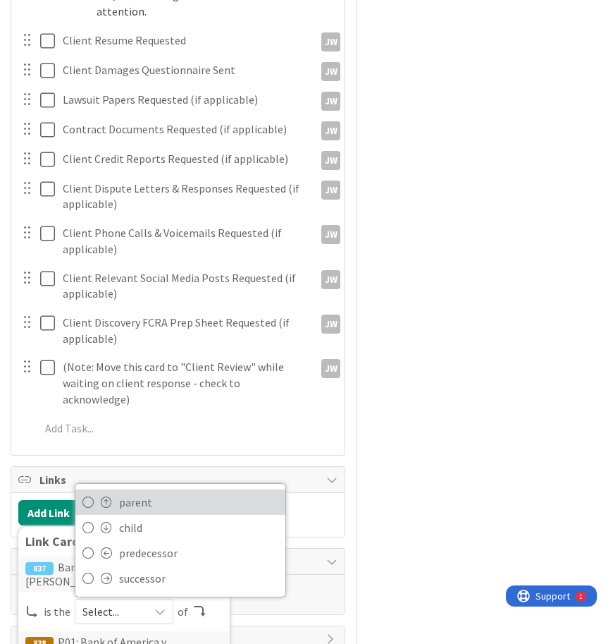
click at [130, 491] on span "parent" at bounding box center [198, 501] width 159 height 21
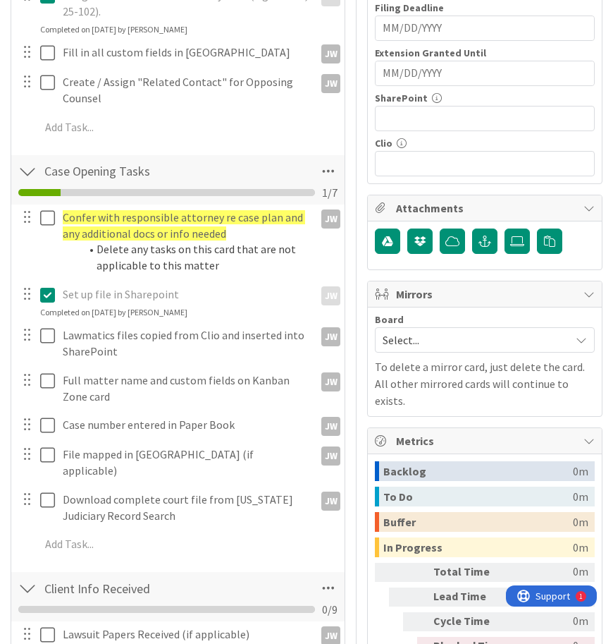
scroll to position [338, 0]
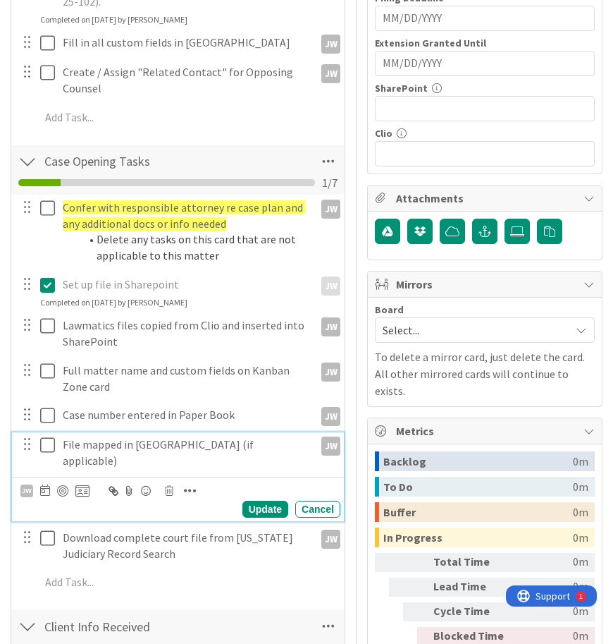
click at [102, 447] on p "File mapped in Court Drive (if applicable)" at bounding box center [186, 452] width 246 height 32
click at [173, 486] on icon at bounding box center [169, 491] width 8 height 10
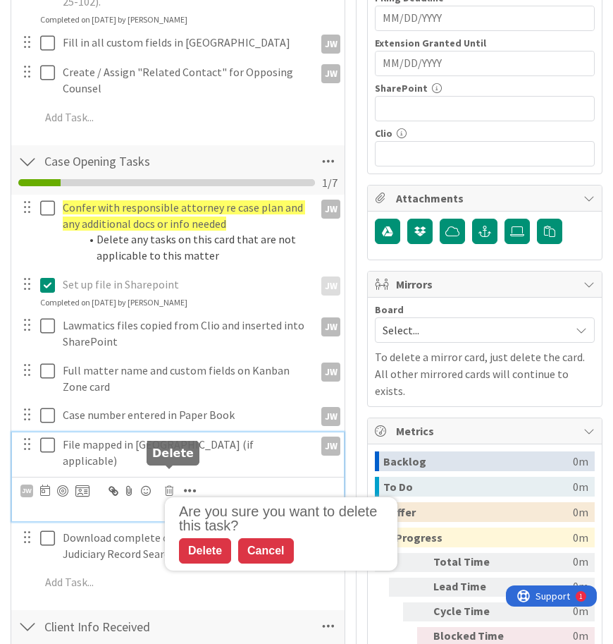
click at [265, 538] on div "Cancel" at bounding box center [265, 550] width 55 height 25
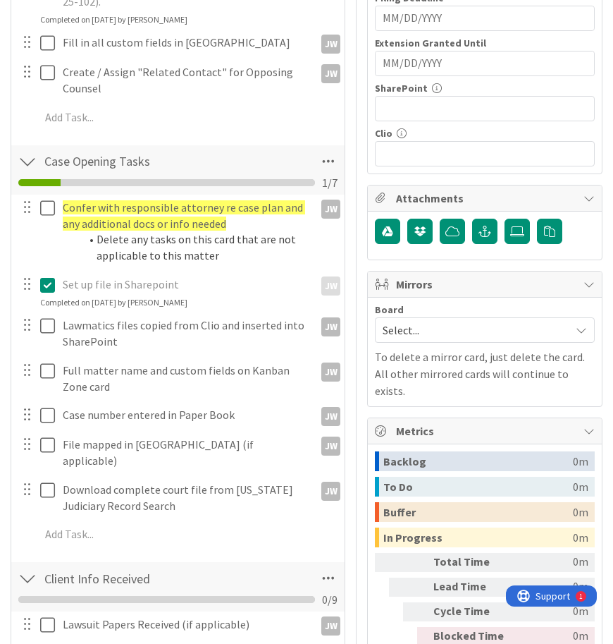
scroll to position [254, 0]
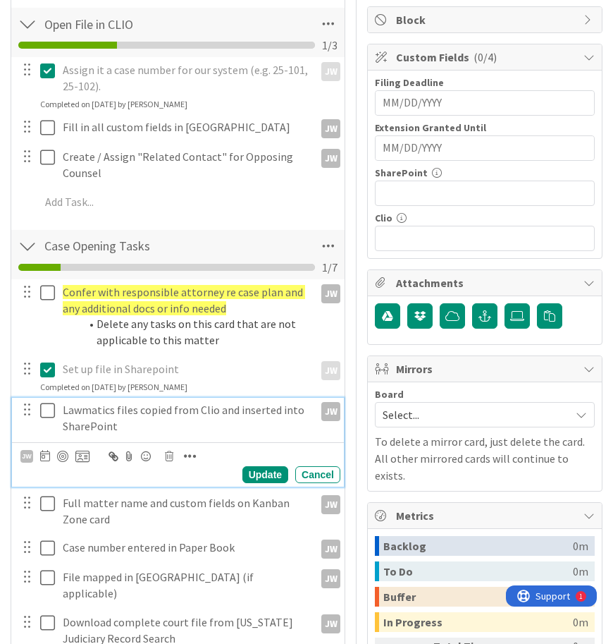
click at [53, 414] on icon at bounding box center [47, 410] width 15 height 17
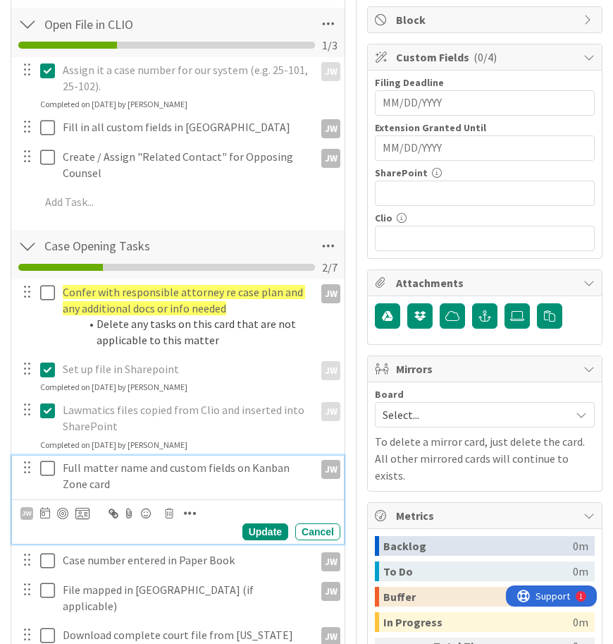
click at [49, 471] on icon at bounding box center [47, 468] width 15 height 17
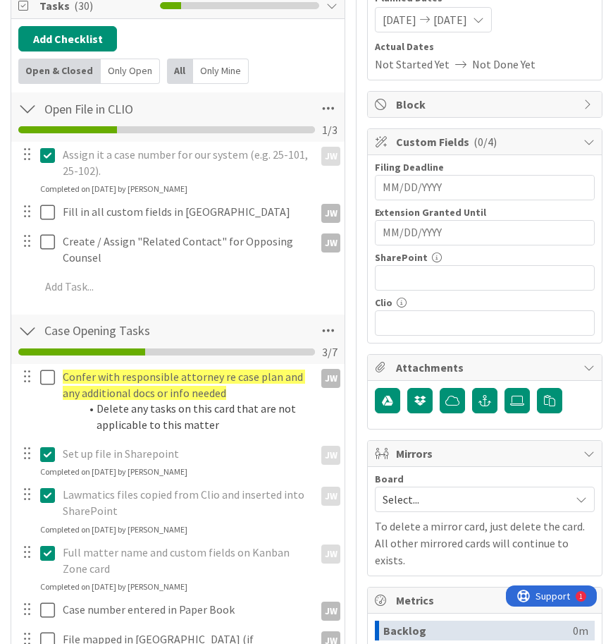
scroll to position [0, 0]
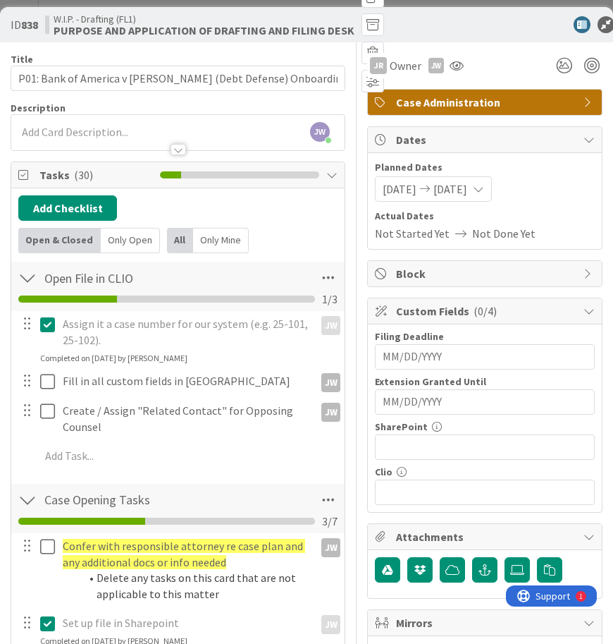
click at [391, 4] on div "ID 838 W.I.P. - Drafting (FL1) PURPOSE AND APPLICATION OF DRAFTING AND FILING D…" at bounding box center [306, 322] width 613 height 644
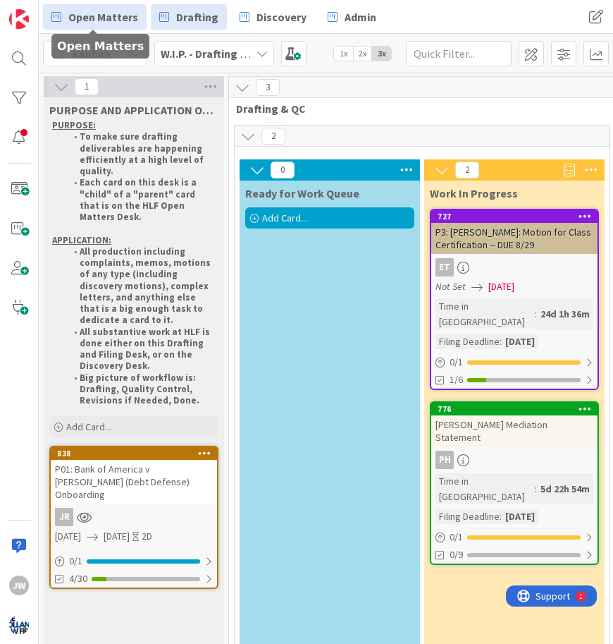
click at [108, 20] on span "Open Matters" at bounding box center [103, 16] width 70 height 17
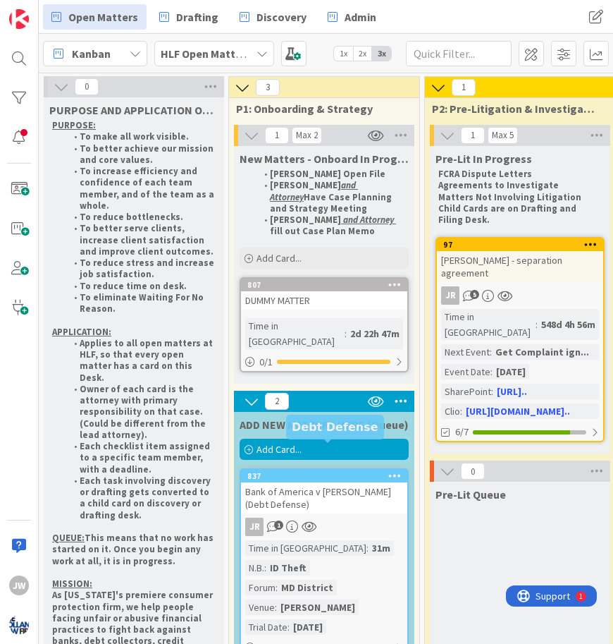
click at [307, 471] on div "837" at bounding box center [327, 476] width 160 height 10
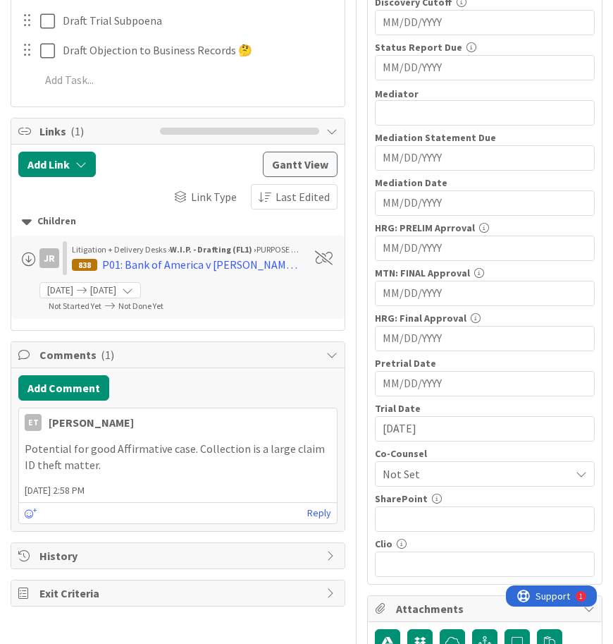
scroll to position [761, 0]
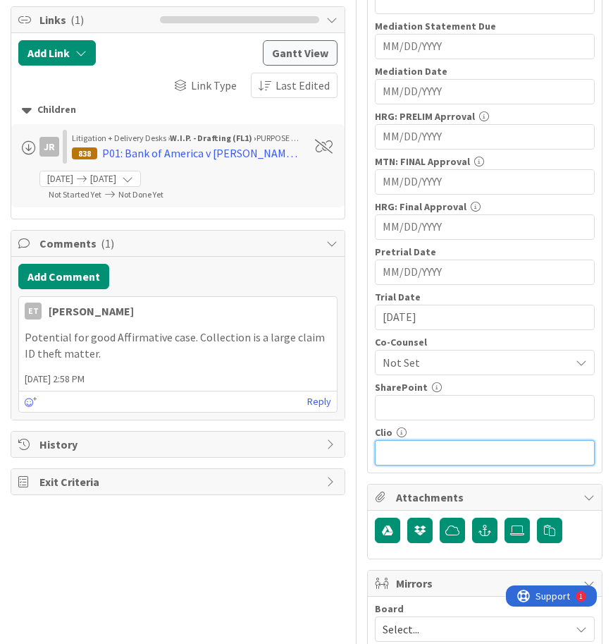
click at [414, 455] on input "text" at bounding box center [485, 452] width 220 height 25
paste input "https://app.clio.com/nc/#/matters/1840643380/documents"
type input "https://app.clio.com/nc/#/matters/1840643380/documents"
click at [369, 403] on div "N.B. 8 / 32 ID Theft Next Event 0 / 32 Event Date Navigate forward to interact …" at bounding box center [485, 17] width 234 height 909
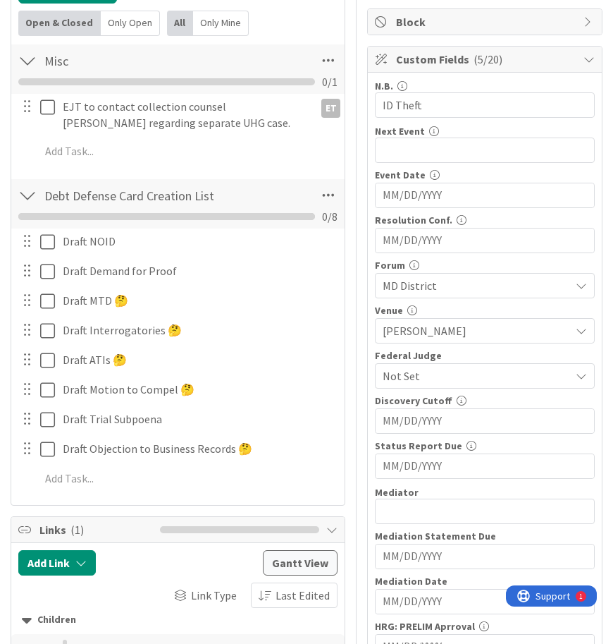
scroll to position [254, 0]
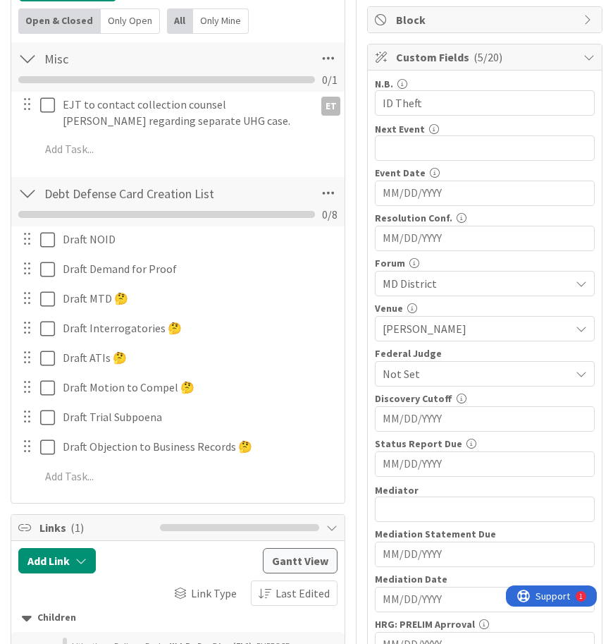
click at [364, 271] on div "Title 39 / 128 Bank of America v Cooley (Debt Defense) Description JW Jamie Whi…" at bounding box center [307, 640] width 592 height 1702
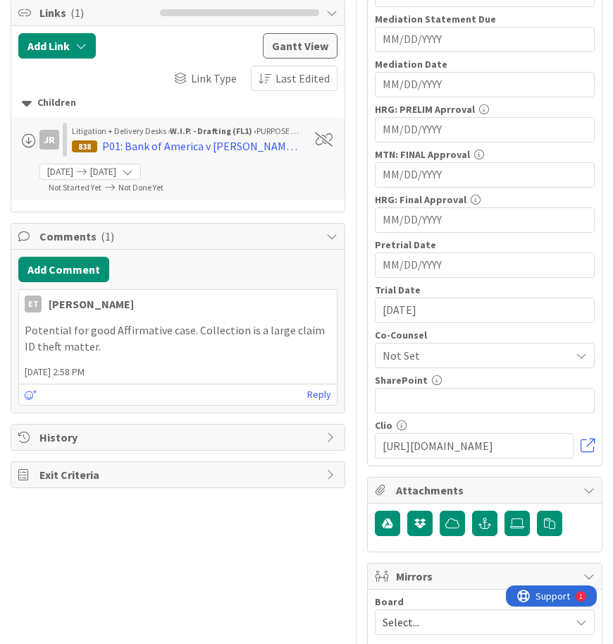
scroll to position [846, 0]
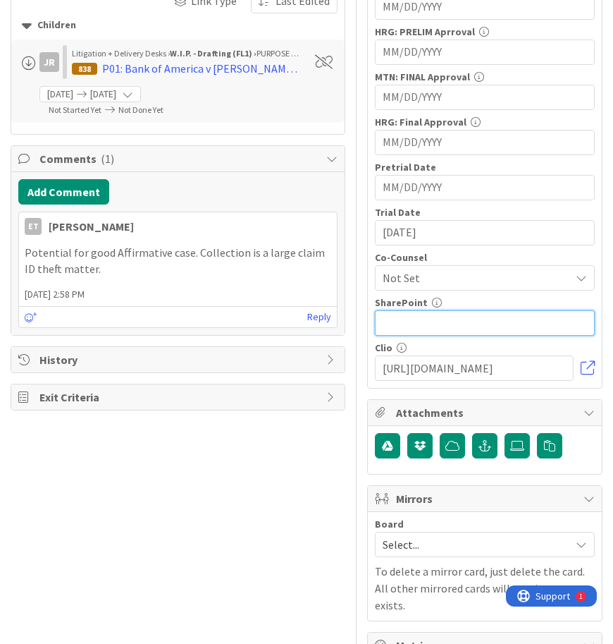
click at [416, 324] on input "text" at bounding box center [485, 322] width 220 height 25
paste input "https://hollandlawfirm.sharepoint.com/:f:/s/Company/Epr627GKVeVJmadXU1rAIgYB5_6…"
type input "https://hollandlawfirm.sharepoint.com/:f:/s/Company/Epr627GKVeVJmadXU1rAIgYB5_6…"
click at [360, 325] on div "Title 39 / 128 Bank of America v Cooley (Debt Defense) Description JW Jamie Whi…" at bounding box center [307, 47] width 592 height 1702
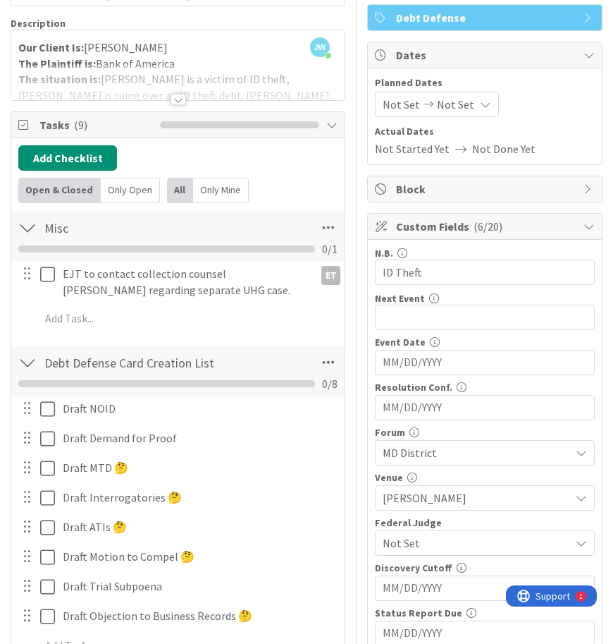
scroll to position [0, 0]
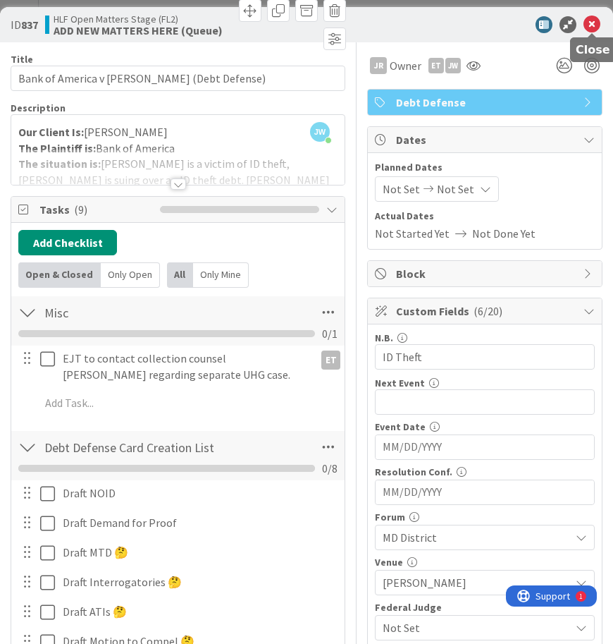
click at [589, 25] on icon at bounding box center [592, 24] width 17 height 17
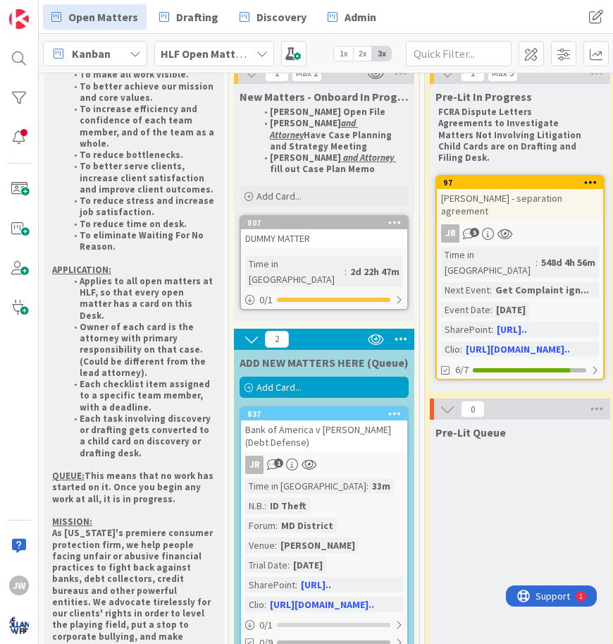
scroll to position [85, 0]
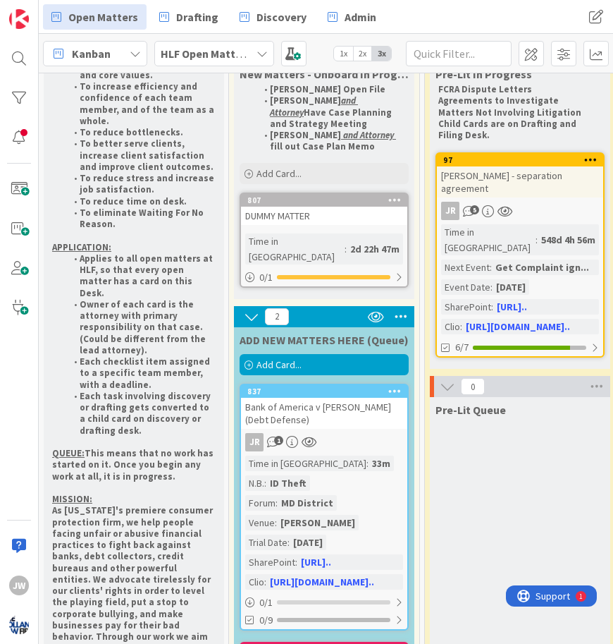
click at [284, 383] on link "837 Bank of America v Cooley (Debt Defense) JR 1 Time in Column : 33m N.B. : ID…" at bounding box center [324, 506] width 169 height 247
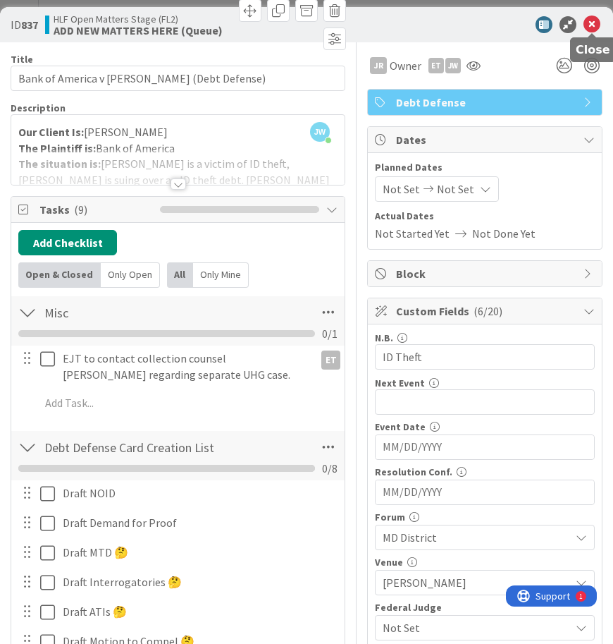
click at [589, 23] on icon at bounding box center [592, 24] width 17 height 17
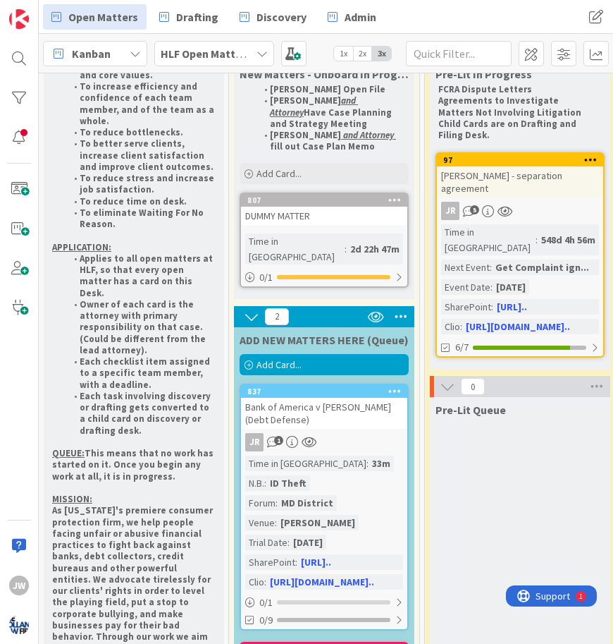
click at [121, 45] on div "Kanban" at bounding box center [95, 53] width 104 height 25
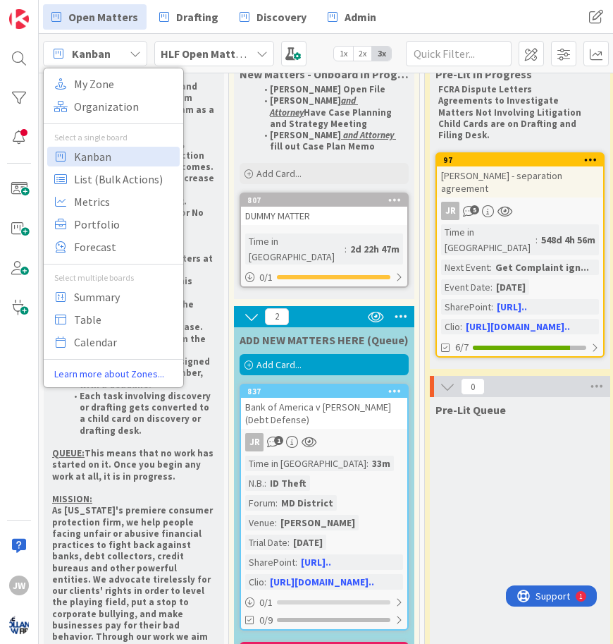
click at [121, 45] on div "Kanban" at bounding box center [95, 53] width 104 height 25
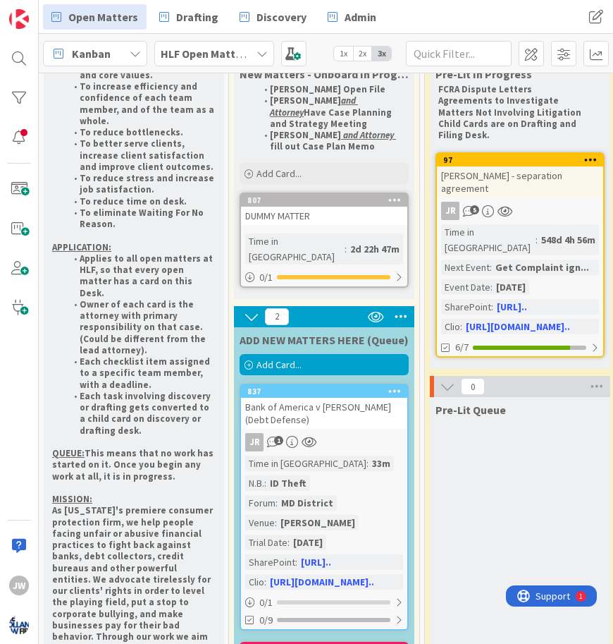
click at [177, 54] on b "HLF Open Matters Stage (FL2)" at bounding box center [237, 54] width 152 height 14
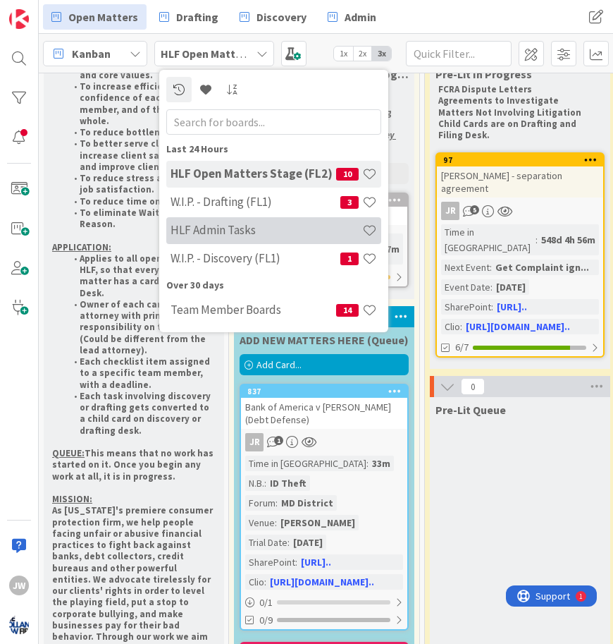
click at [235, 231] on h4 "HLF Admin Tasks" at bounding box center [267, 230] width 192 height 14
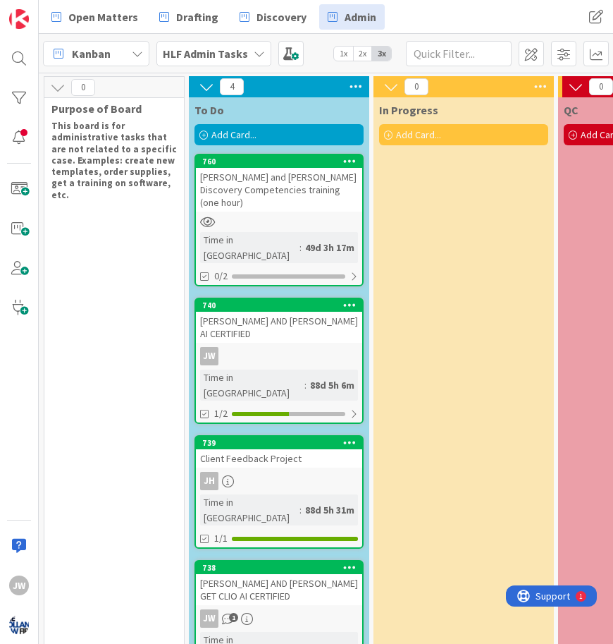
click at [229, 43] on div "HLF Admin Tasks" at bounding box center [213, 53] width 115 height 25
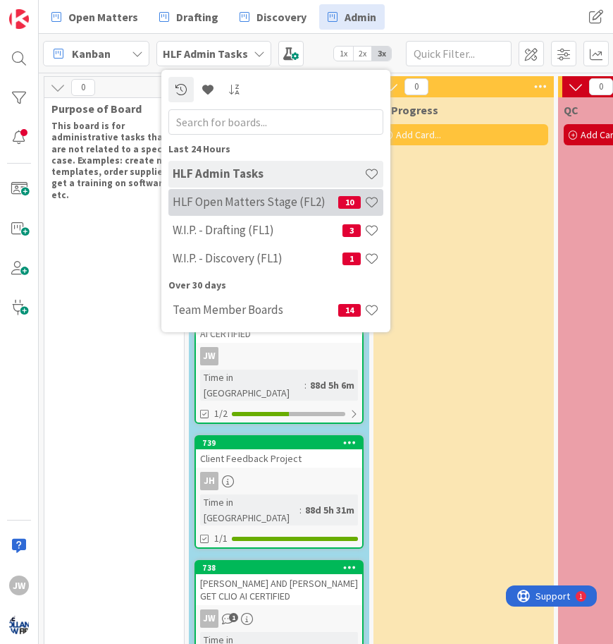
click at [209, 194] on div "HLF Open Matters Stage (FL2) 10" at bounding box center [275, 202] width 215 height 27
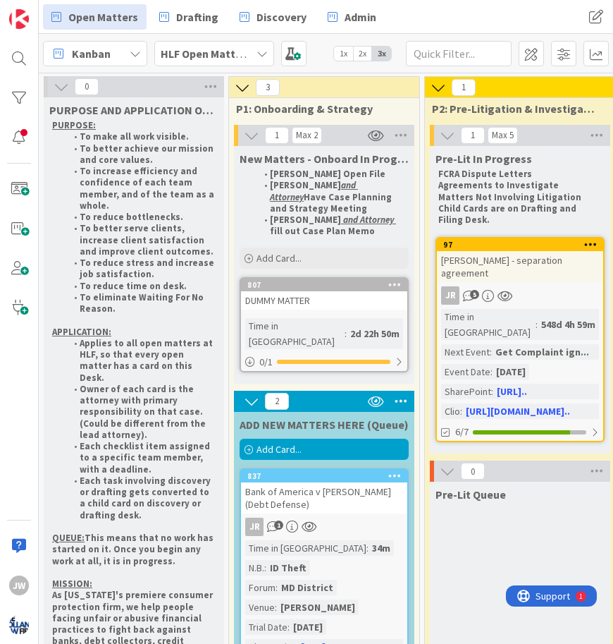
click at [180, 59] on b "HLF Open Matters Stage (FL2)" at bounding box center [237, 54] width 152 height 14
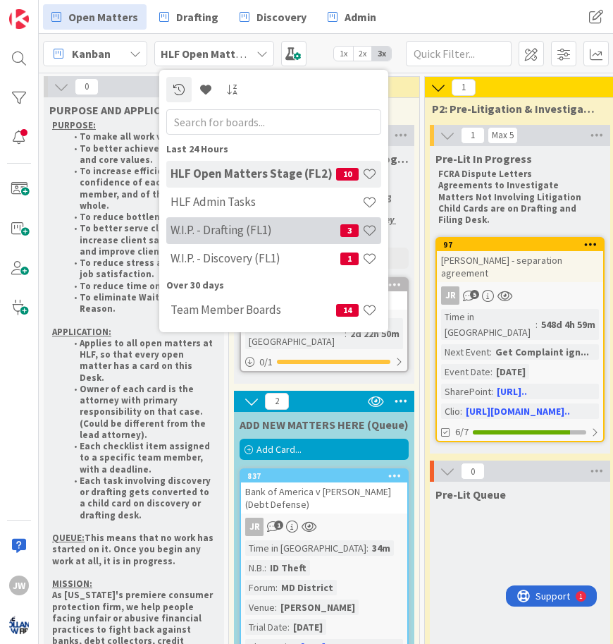
click at [244, 235] on h4 "W.I.P. - Drafting (FL1)" at bounding box center [256, 230] width 170 height 14
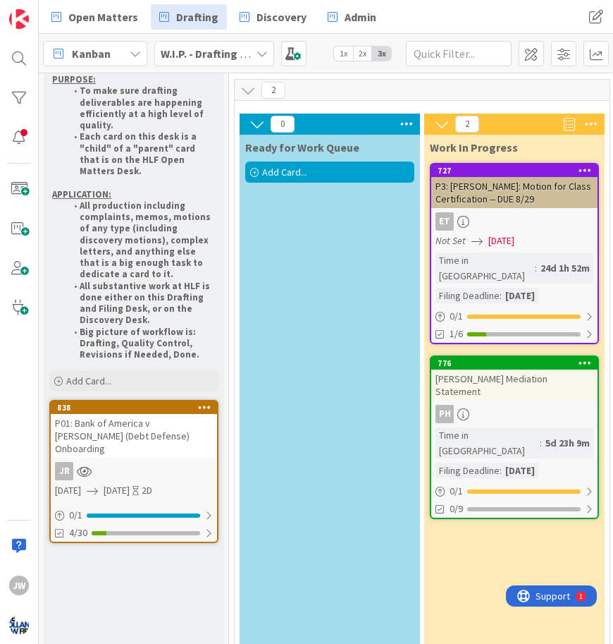
scroll to position [85, 0]
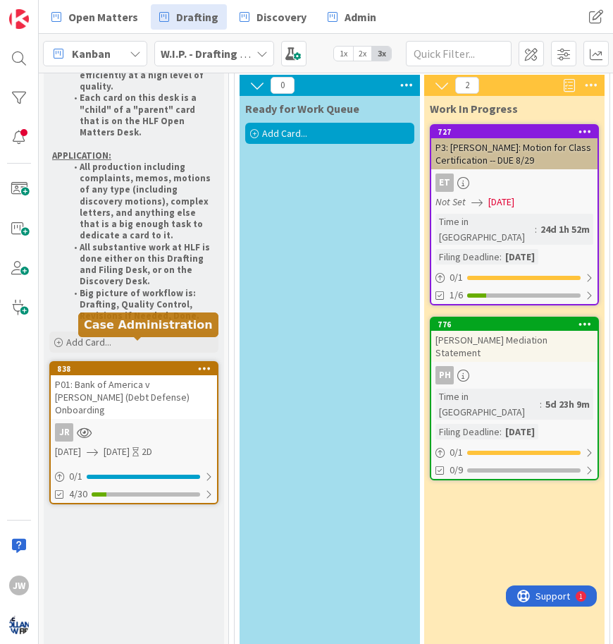
click at [153, 364] on div "838" at bounding box center [137, 369] width 160 height 10
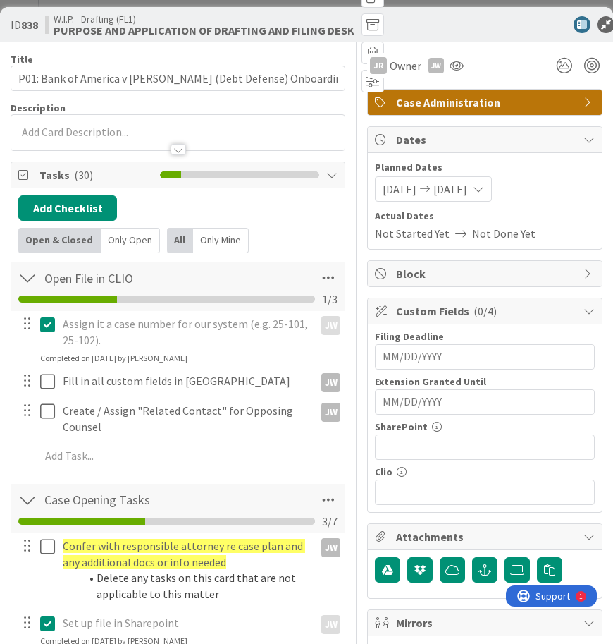
scroll to position [85, 0]
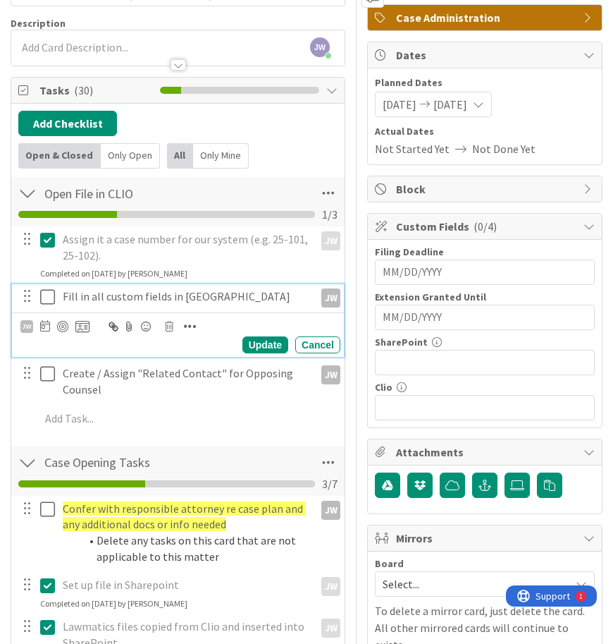
click at [56, 301] on button at bounding box center [48, 296] width 17 height 23
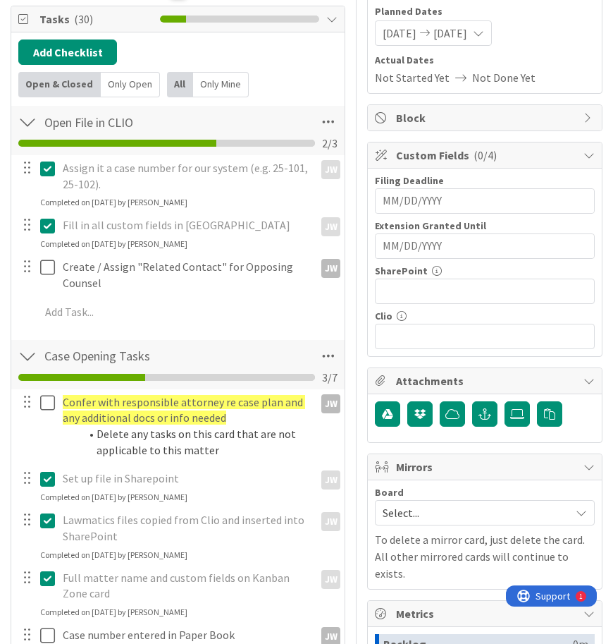
scroll to position [169, 0]
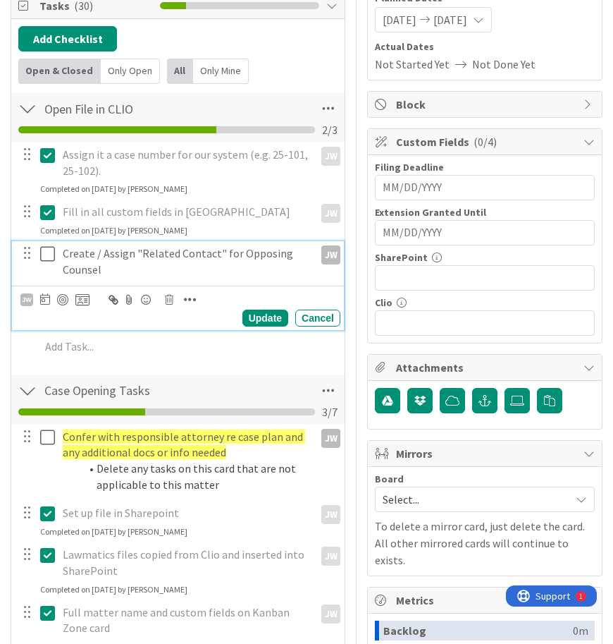
click at [54, 255] on icon at bounding box center [47, 253] width 15 height 17
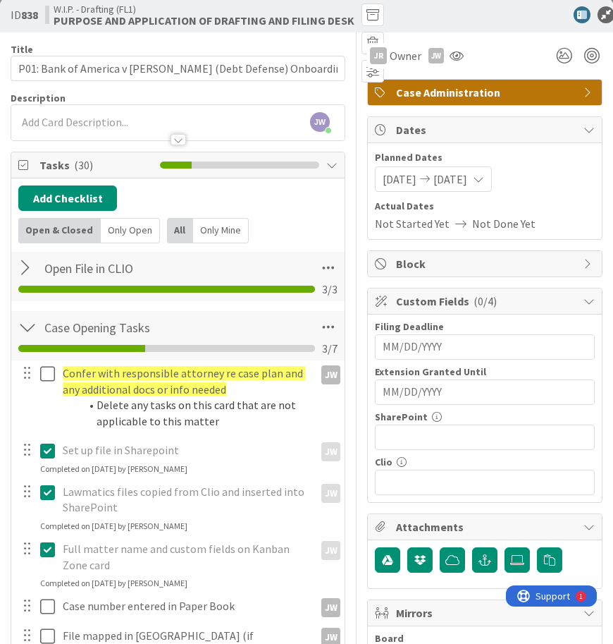
scroll to position [0, 0]
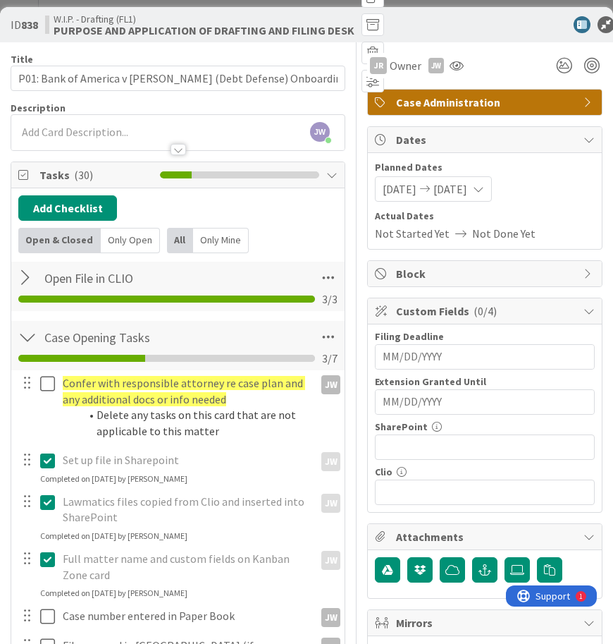
click at [313, 1] on div "ID 838 W.I.P. - Drafting (FL1) PURPOSE AND APPLICATION OF DRAFTING AND FILING D…" at bounding box center [183, 24] width 344 height 135
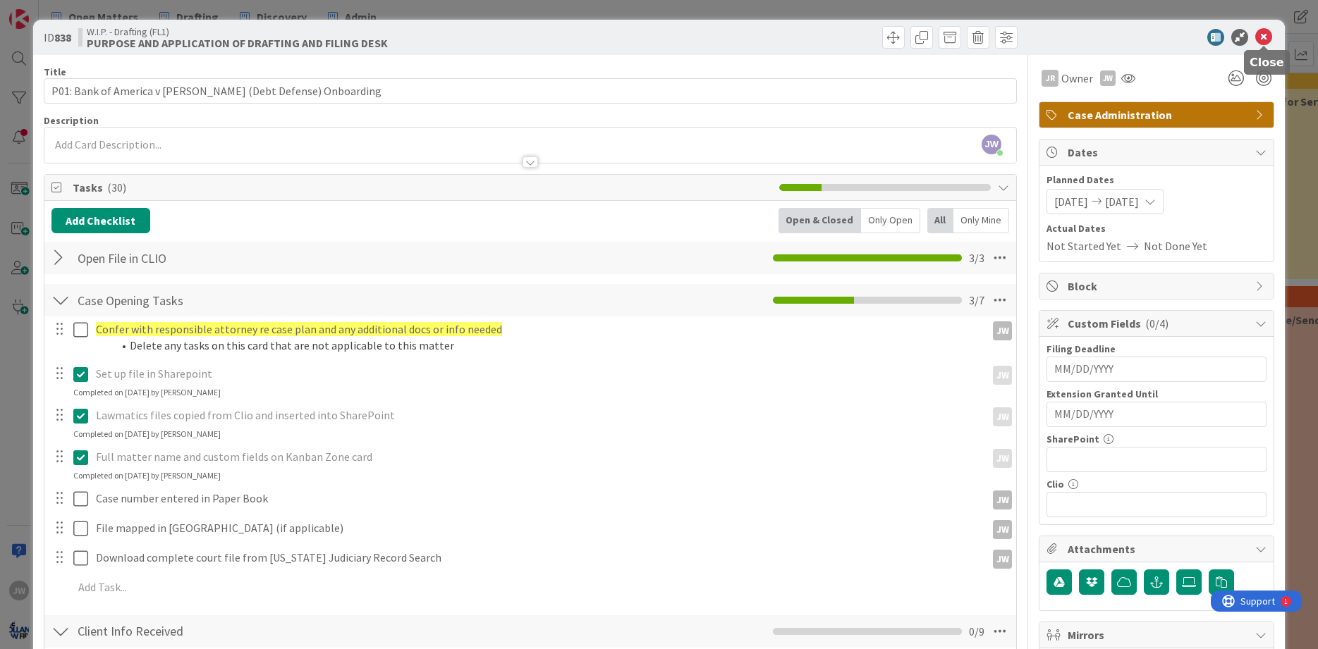
click at [649, 35] on icon at bounding box center [1263, 37] width 17 height 17
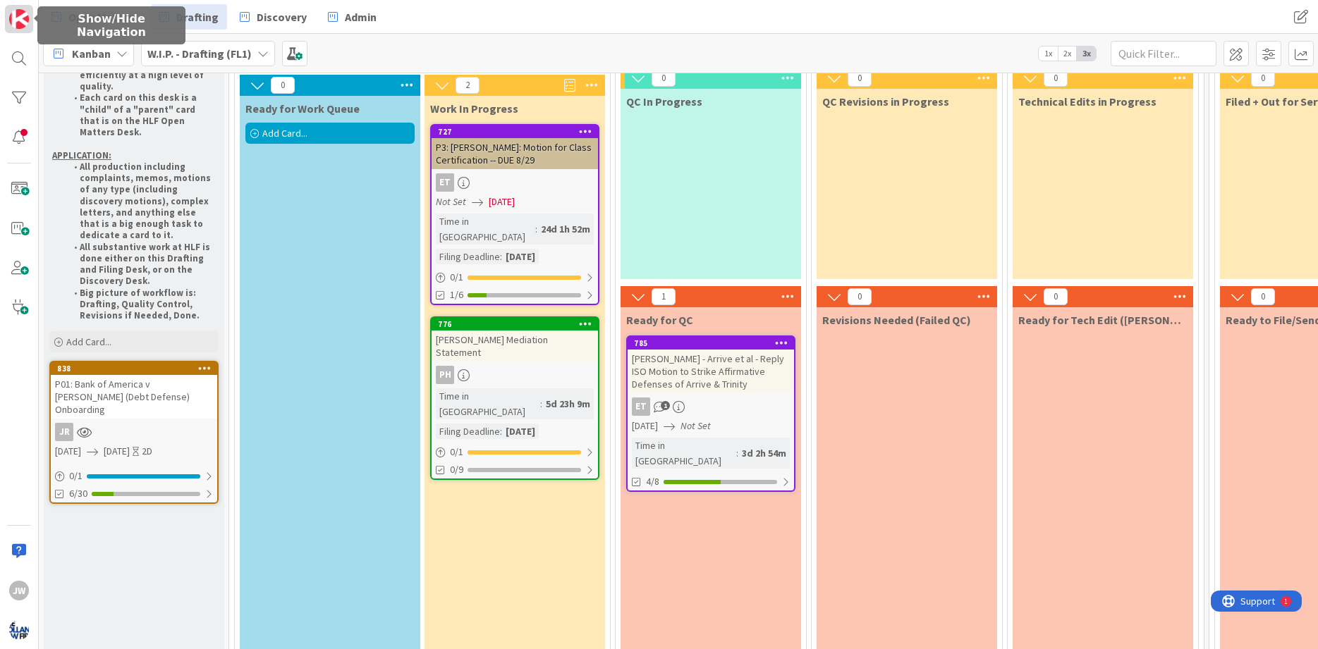
click at [31, 23] on link at bounding box center [19, 19] width 28 height 28
